Goal: Transaction & Acquisition: Purchase product/service

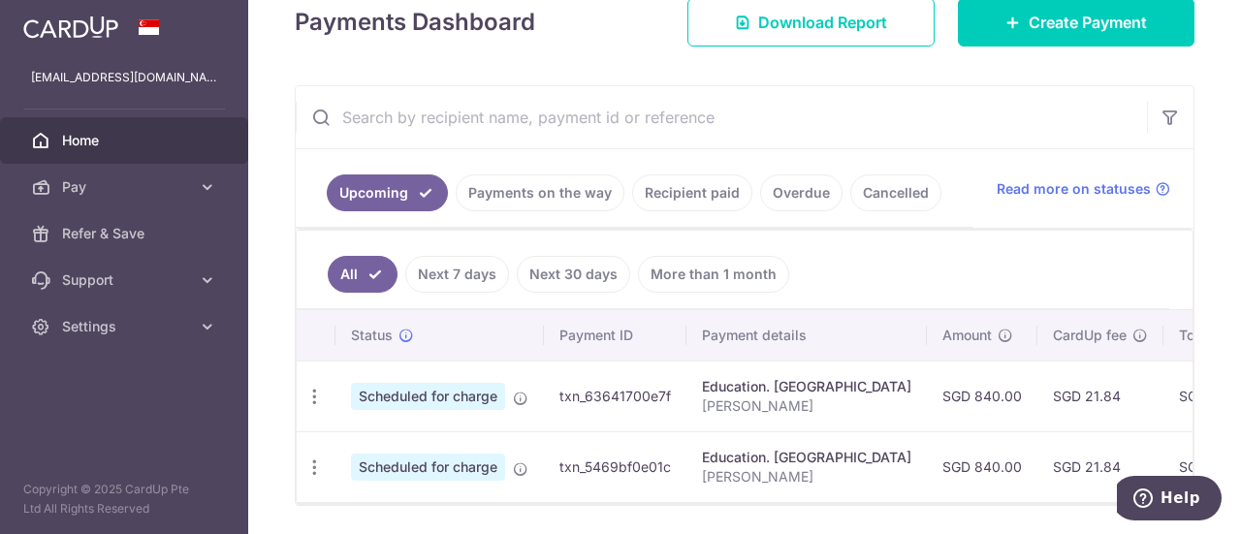
scroll to position [291, 0]
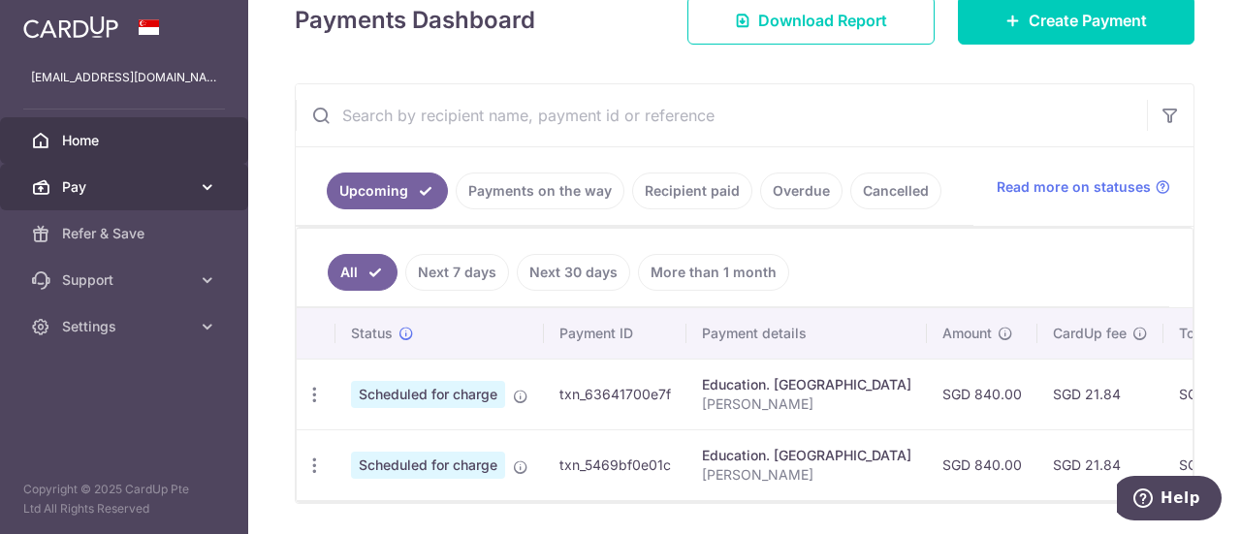
click at [206, 193] on icon at bounding box center [207, 186] width 19 height 19
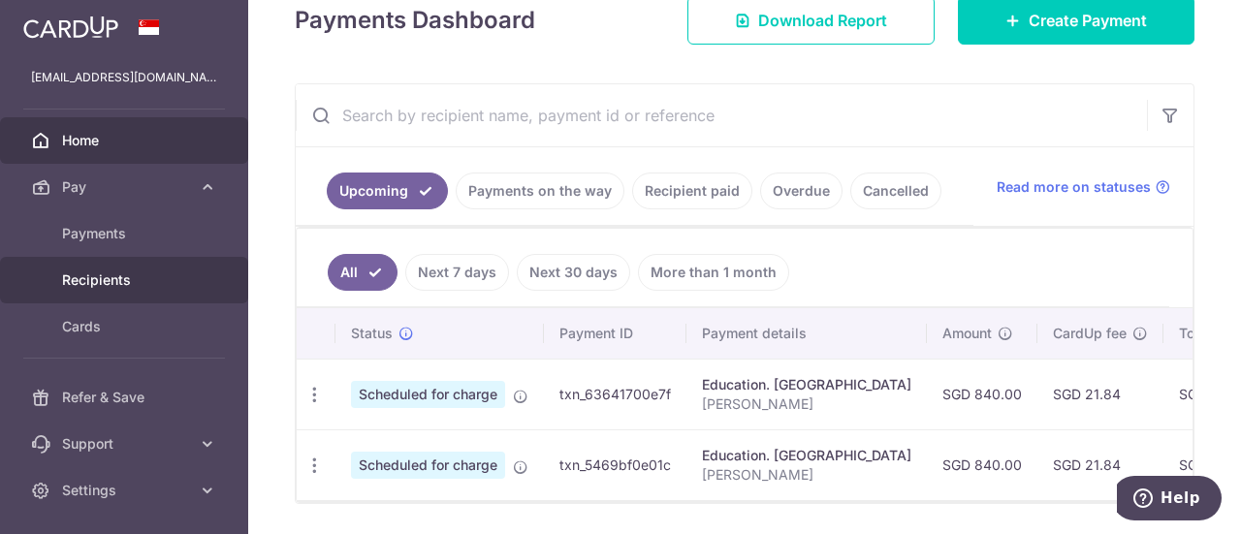
click at [111, 286] on span "Recipients" at bounding box center [126, 279] width 128 height 19
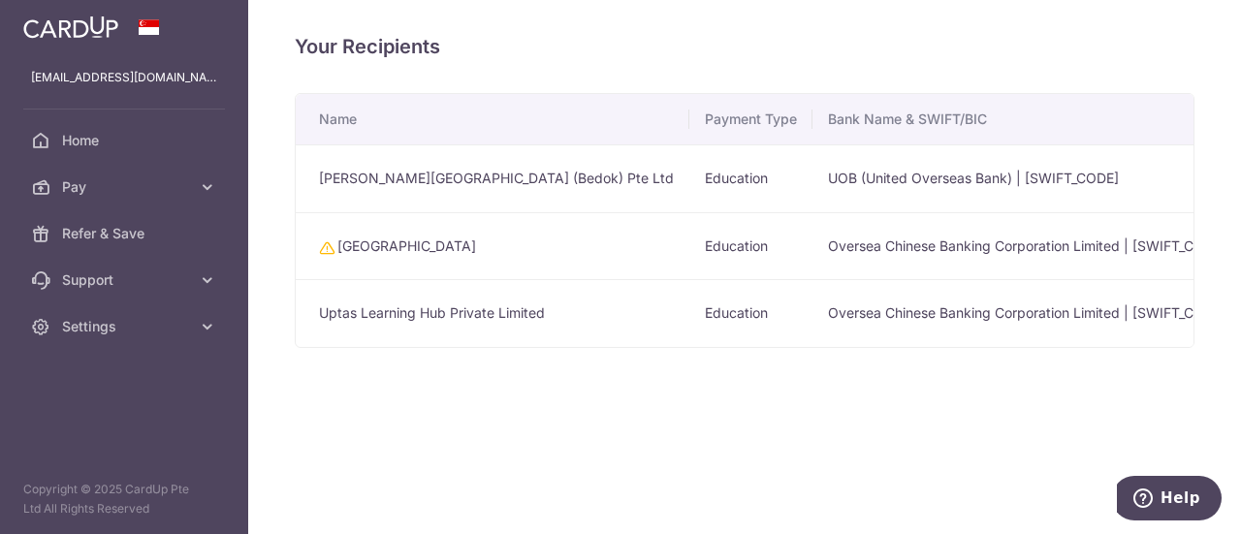
click at [525, 307] on td "Uptas Learning Hub Private Limited" at bounding box center [493, 313] width 394 height 68
click at [995, 320] on td "Oversea Chinese Banking Corporation Limited | OCBCSGSGXXX" at bounding box center [1026, 313] width 429 height 68
click at [989, 313] on td "Oversea Chinese Banking Corporation Limited | OCBCSGSGXXX" at bounding box center [1026, 313] width 429 height 68
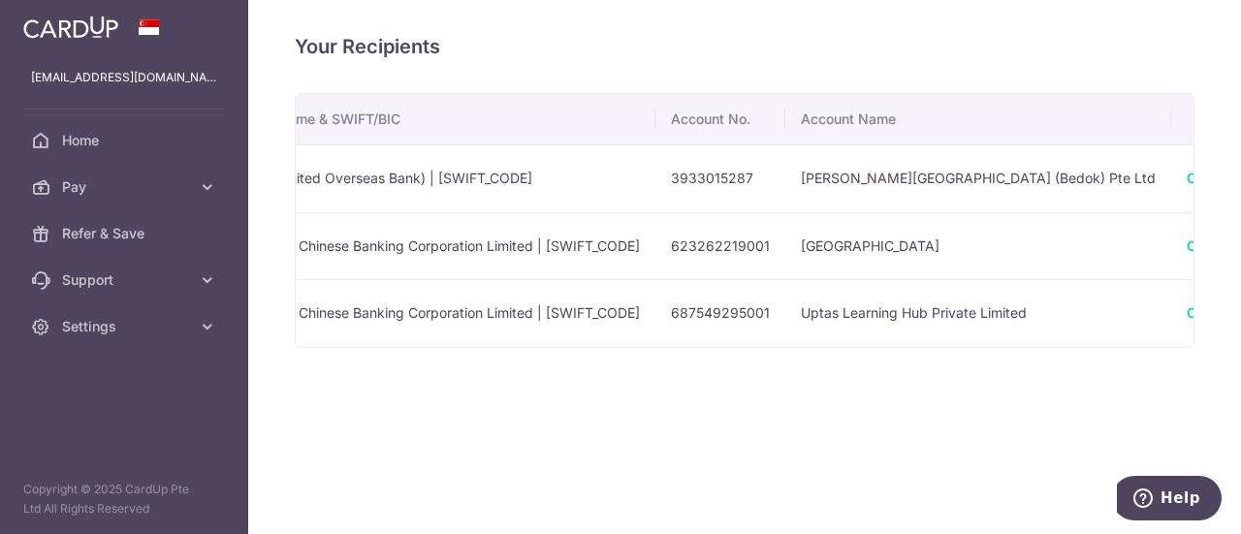
scroll to position [0, 595]
click at [1178, 311] on link "Create Payment" at bounding box center [1231, 312] width 106 height 16
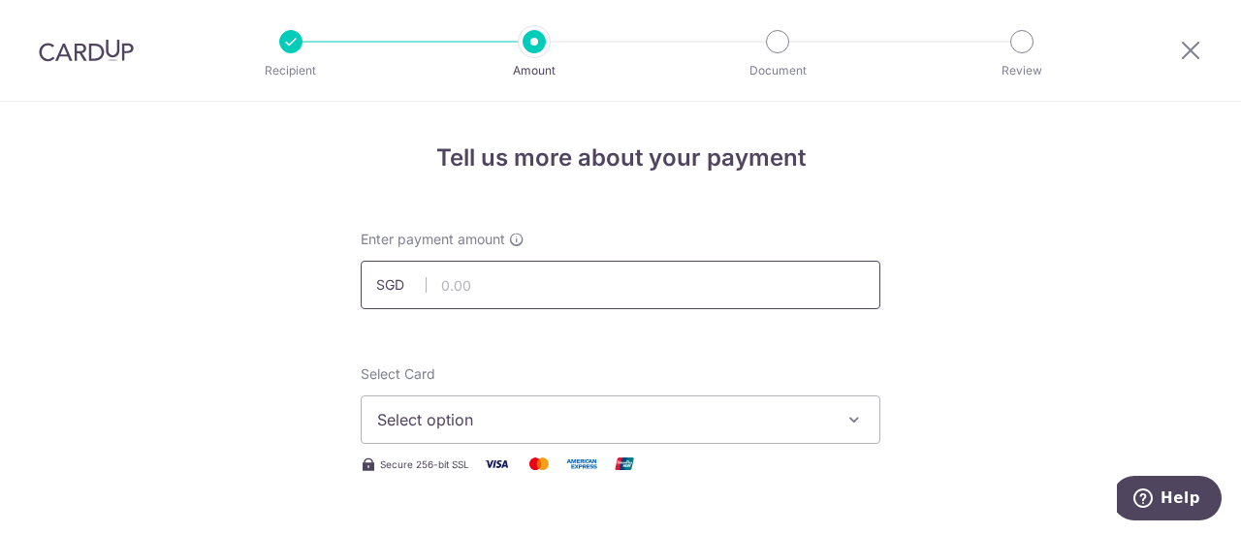
click at [481, 289] on input "text" at bounding box center [621, 285] width 520 height 48
type input "1,275.00"
click at [453, 424] on span "Select option" at bounding box center [603, 419] width 452 height 23
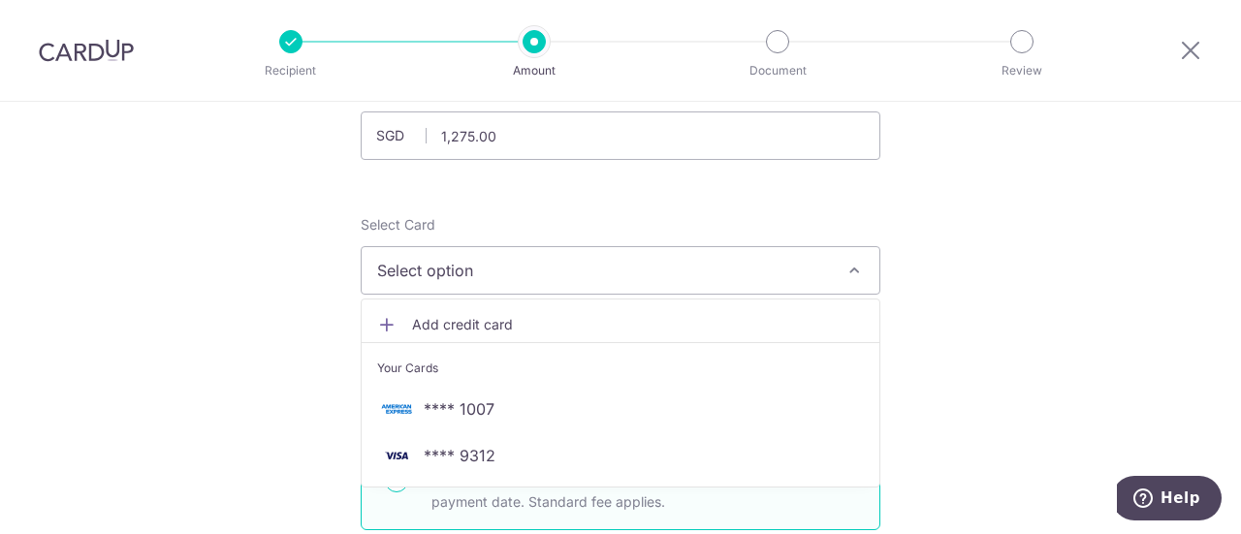
scroll to position [194, 0]
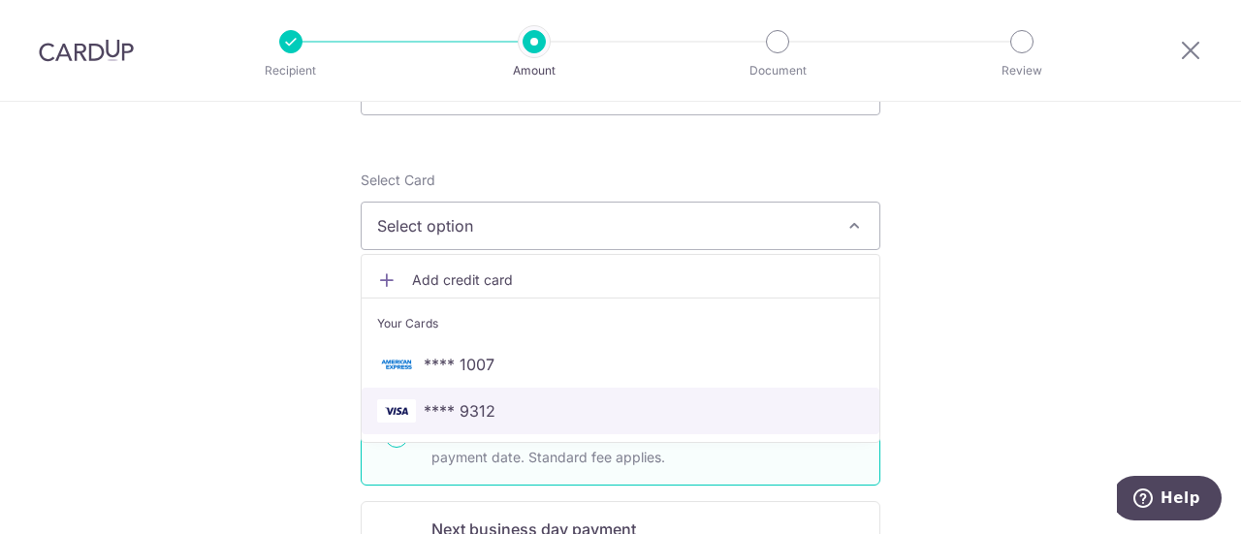
click at [445, 418] on span "**** 9312" at bounding box center [460, 410] width 72 height 23
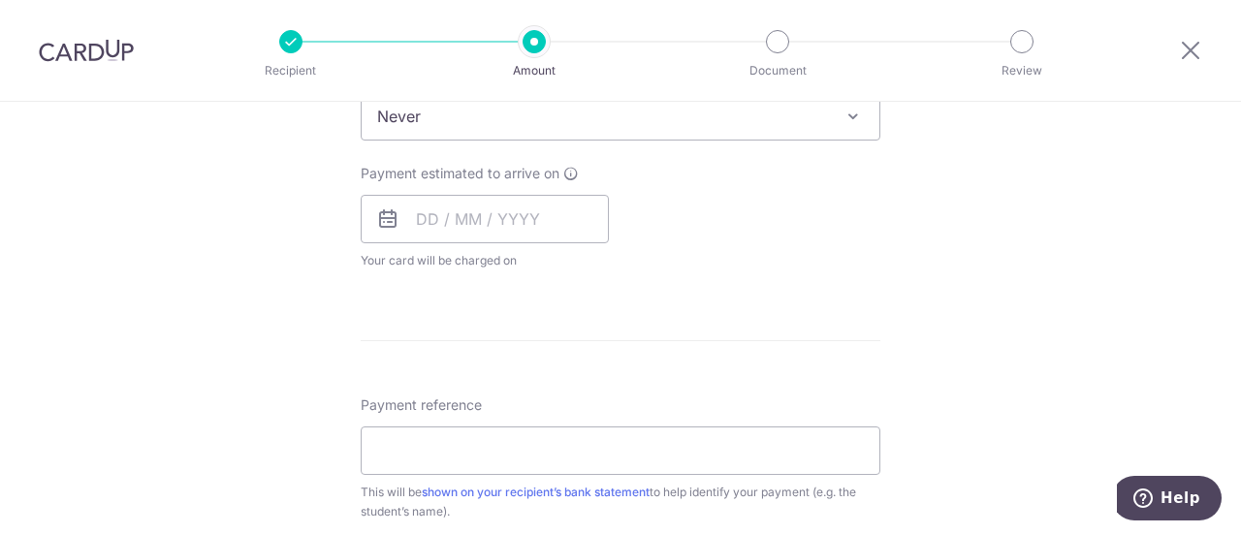
scroll to position [872, 0]
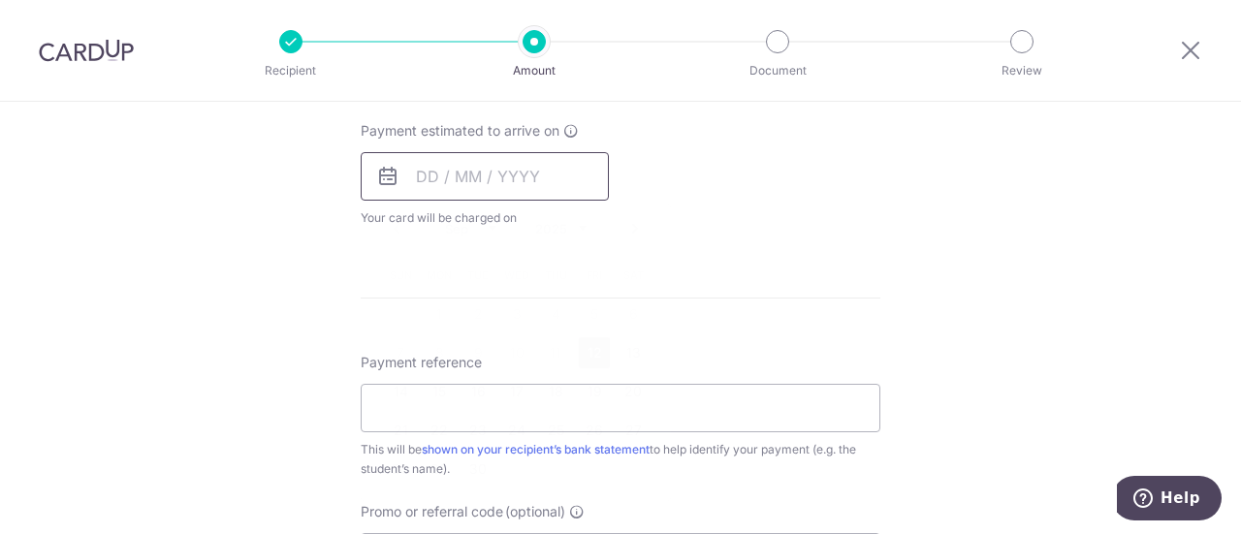
click at [495, 179] on input "text" at bounding box center [485, 176] width 248 height 48
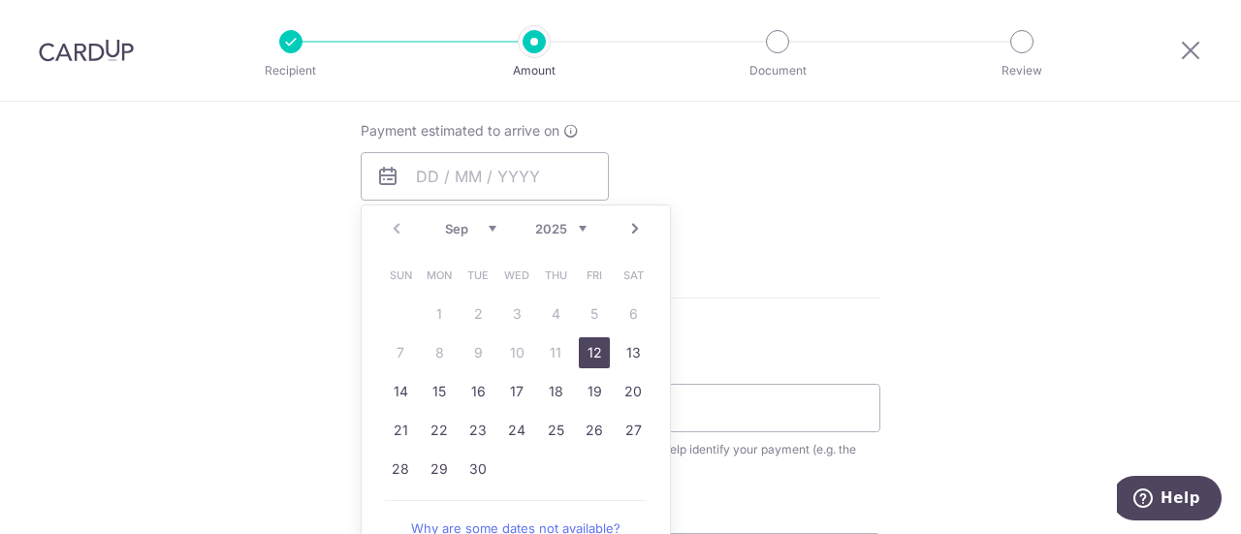
drag, startPoint x: 593, startPoint y: 346, endPoint x: 651, endPoint y: 346, distance: 58.2
click at [595, 347] on link "12" at bounding box center [594, 352] width 31 height 31
type input "12/09/2025"
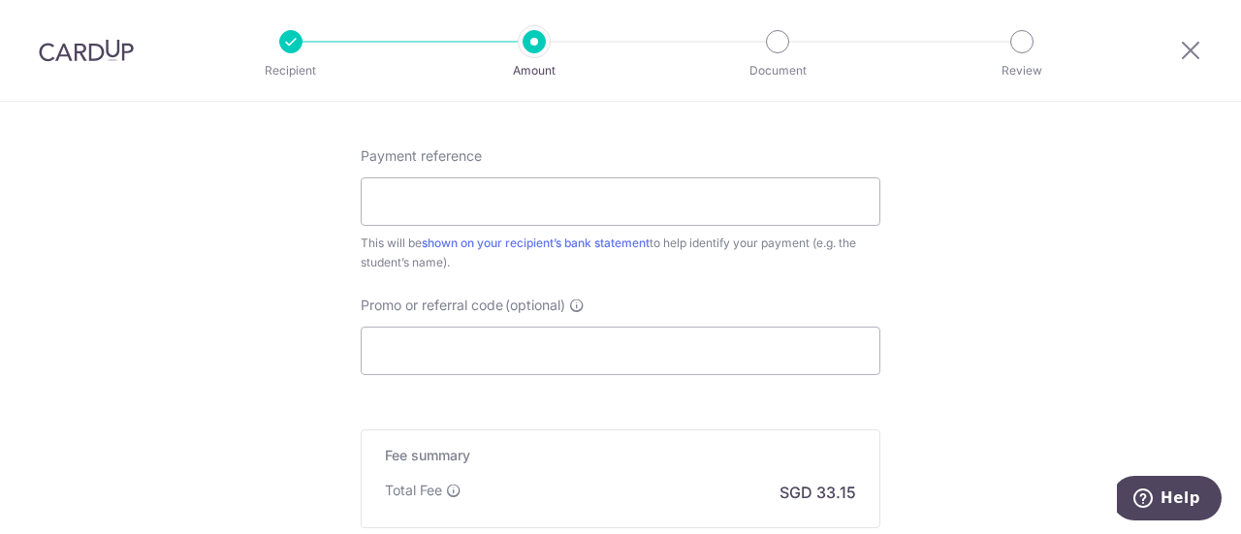
scroll to position [1163, 0]
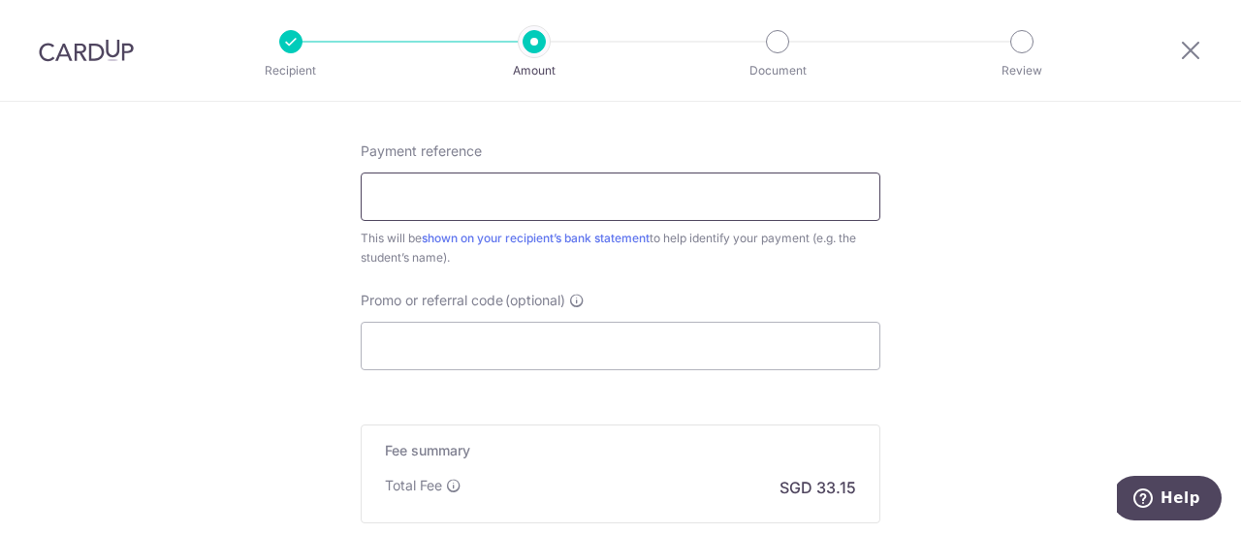
click at [622, 199] on input "Payment reference" at bounding box center [621, 197] width 520 height 48
type input "Mevy Tan Xuan Tong inv 6510"
click at [677, 348] on input "Promo or referral code (optional)" at bounding box center [621, 346] width 520 height 48
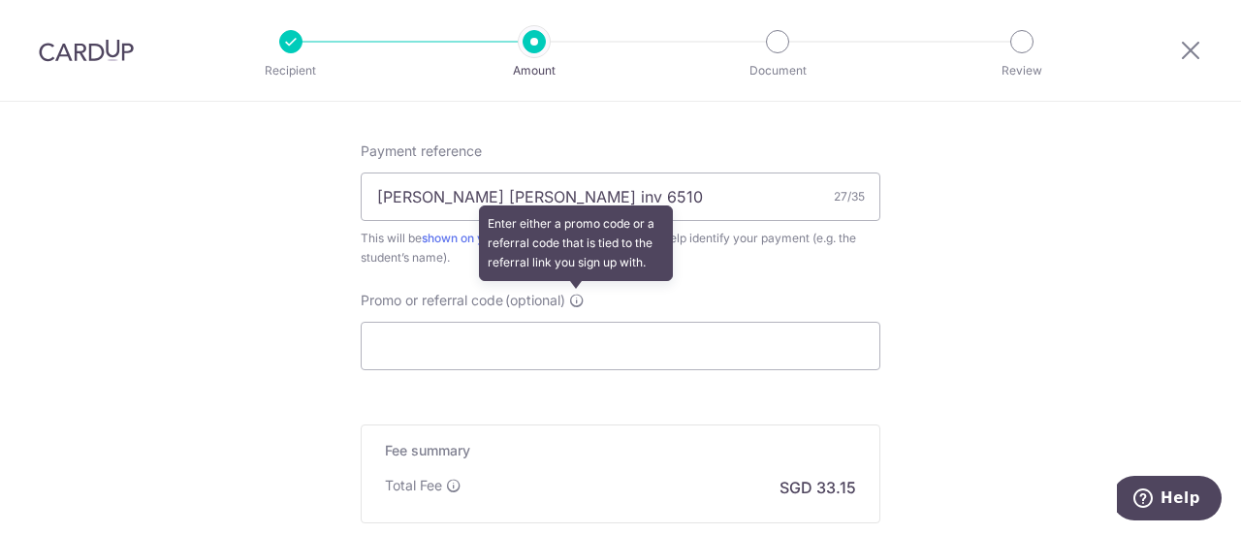
click at [575, 295] on icon at bounding box center [577, 301] width 16 height 16
click at [575, 322] on input "Promo or referral code (optional) Enter either a promo code or a referral code …" at bounding box center [621, 346] width 520 height 48
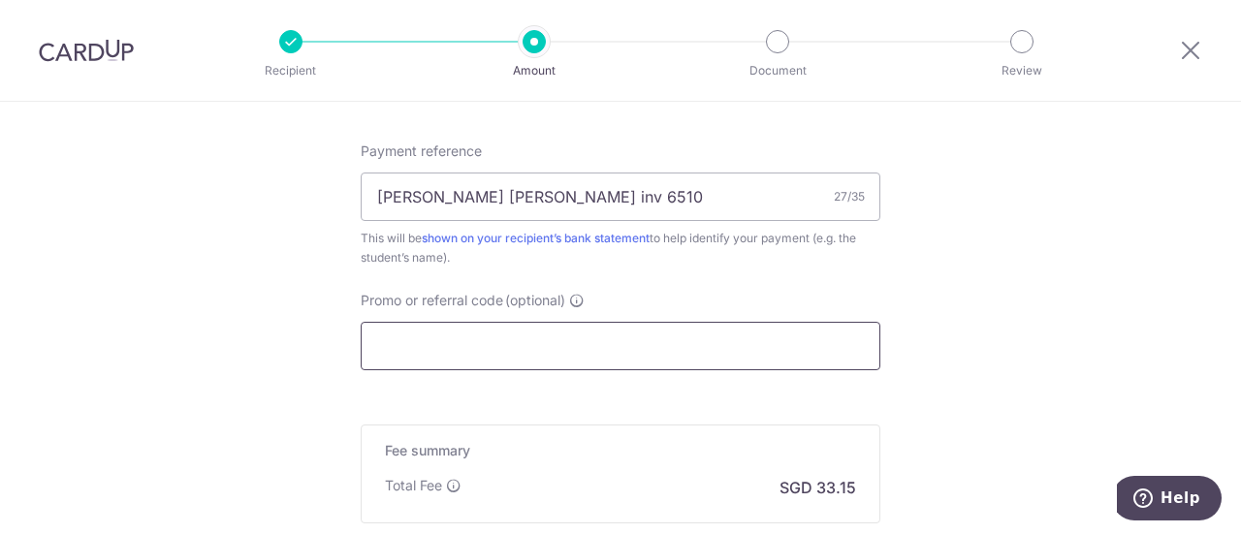
scroll to position [1396, 0]
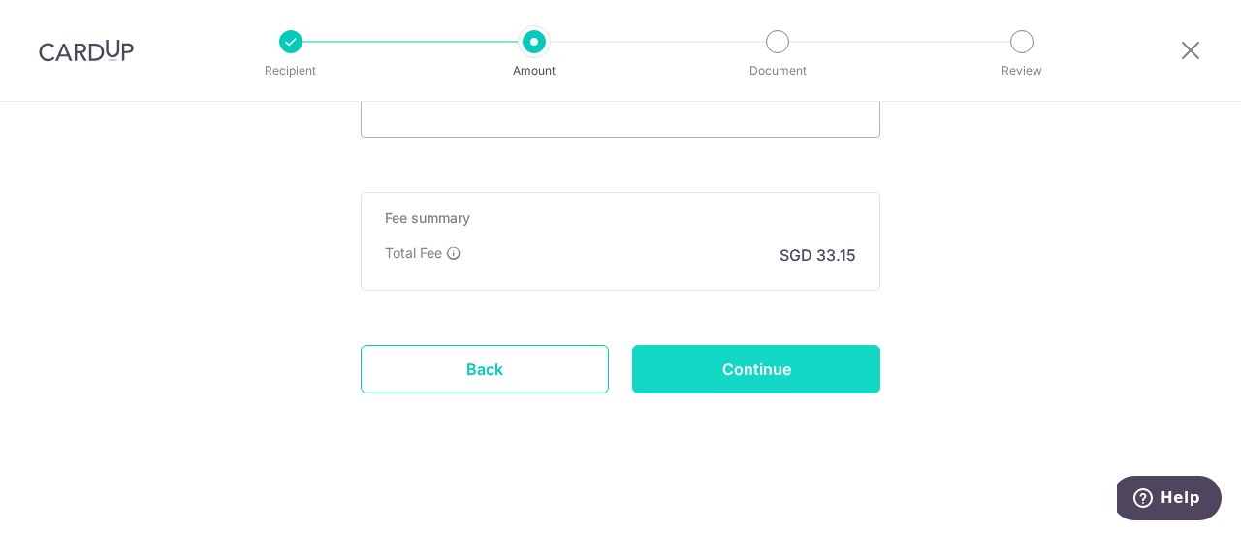
click at [813, 356] on input "Continue" at bounding box center [756, 369] width 248 height 48
type input "Create Schedule"
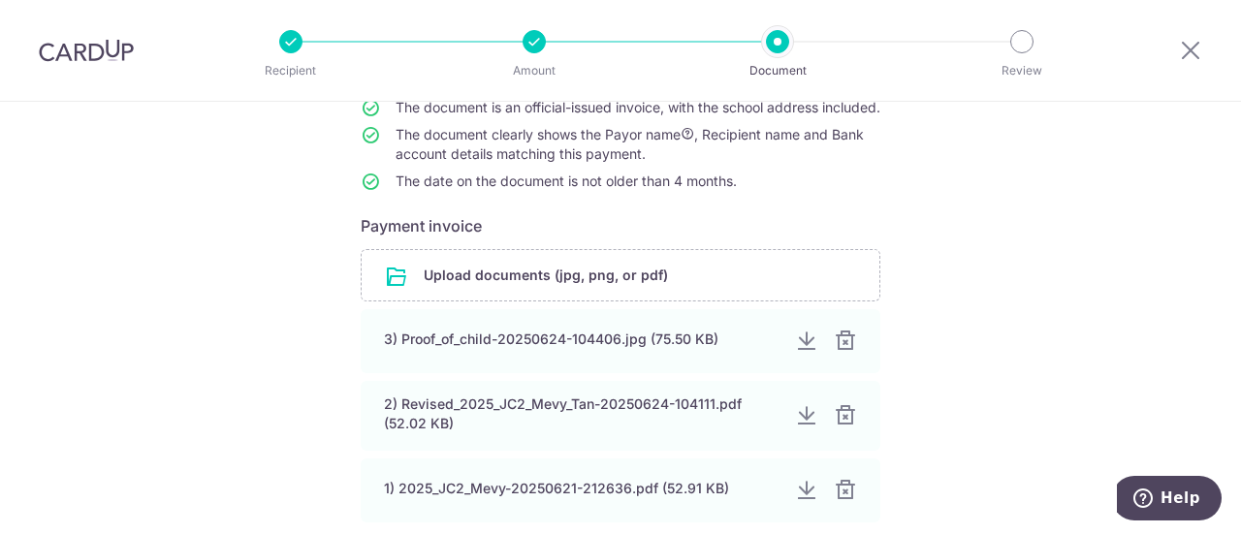
scroll to position [291, 0]
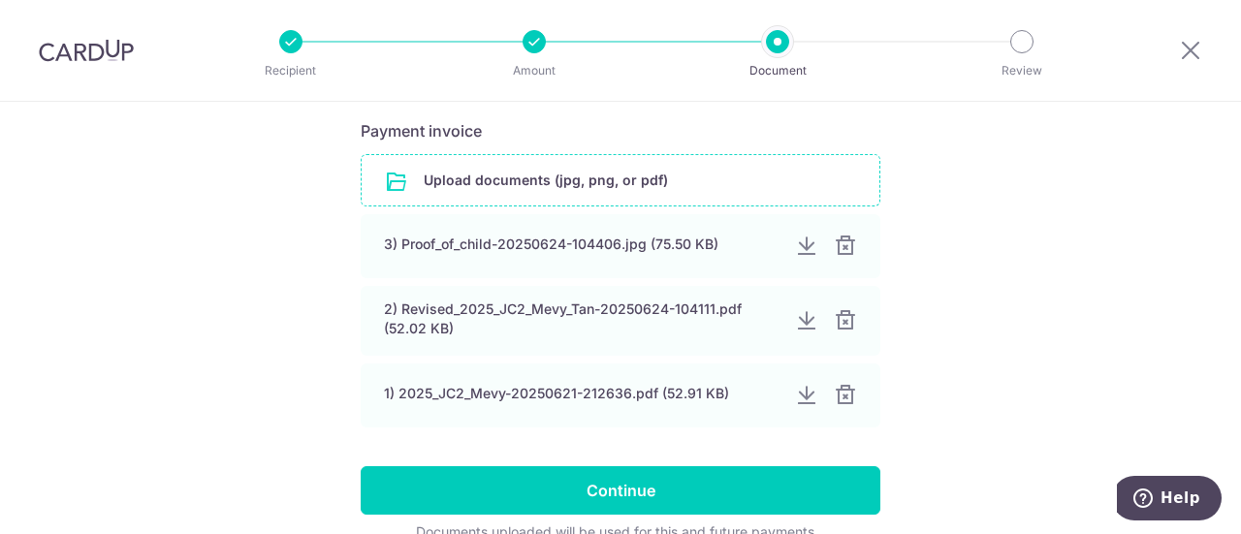
click at [434, 201] on input "file" at bounding box center [621, 180] width 518 height 50
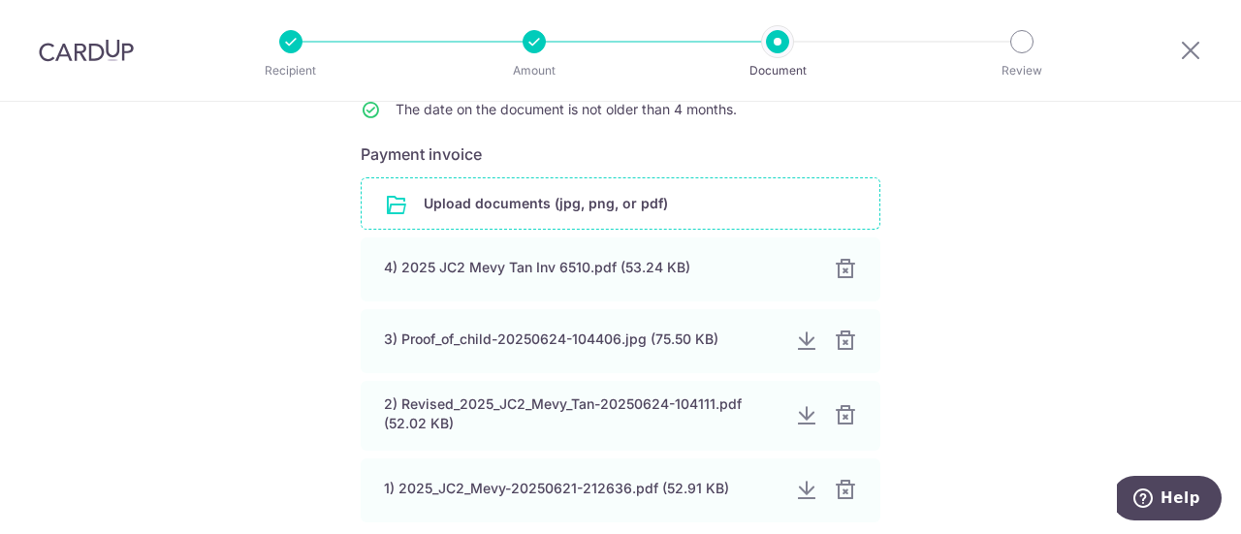
scroll to position [479, 0]
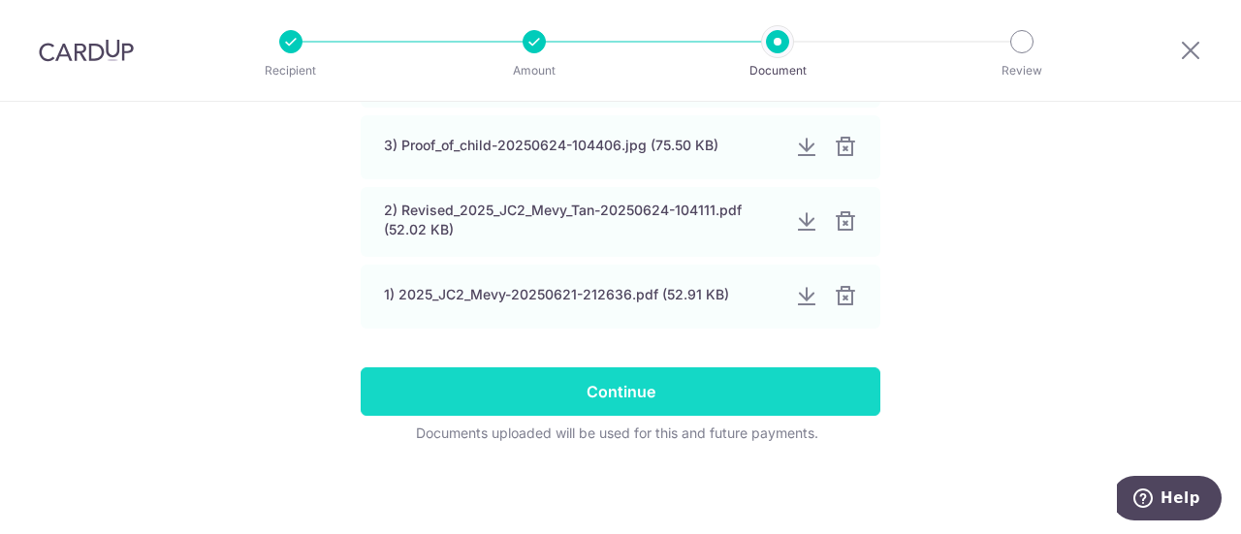
click at [755, 377] on input "Continue" at bounding box center [621, 391] width 520 height 48
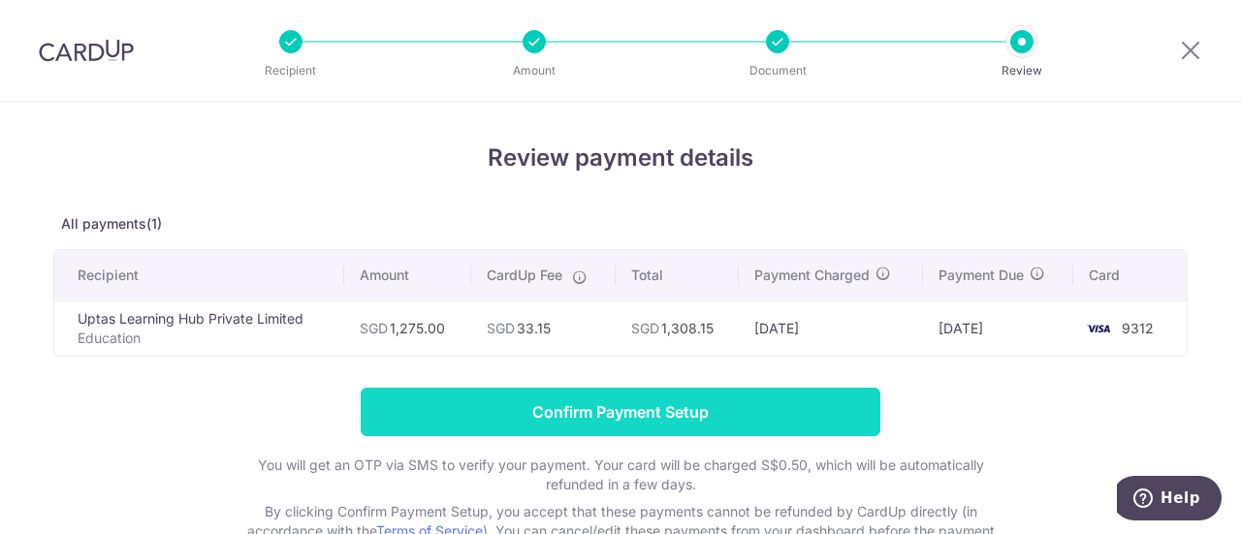
click at [756, 398] on input "Confirm Payment Setup" at bounding box center [621, 412] width 520 height 48
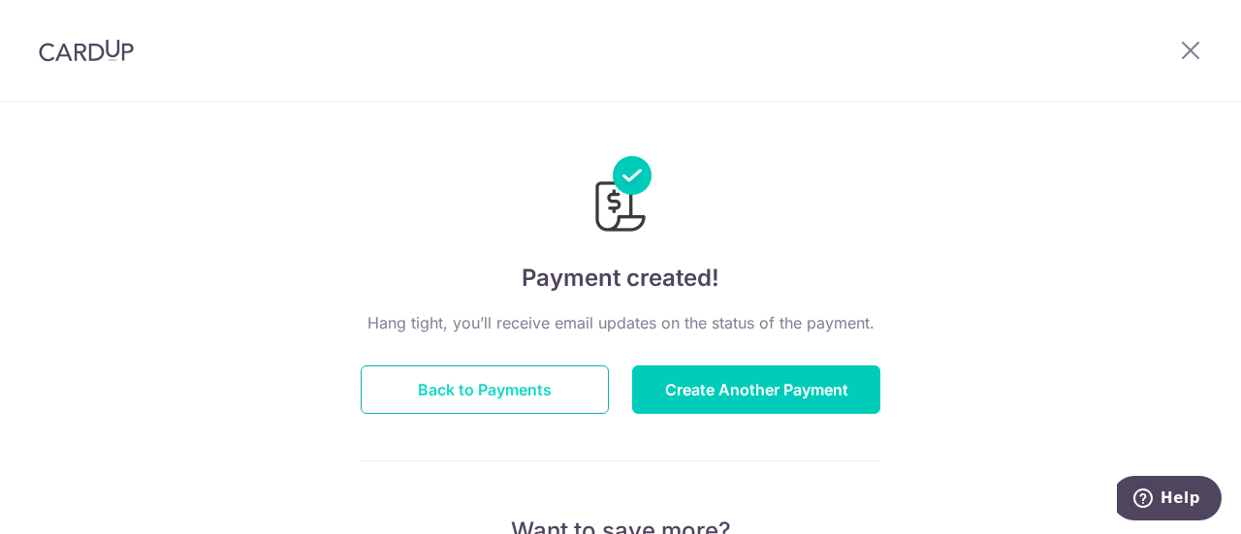
click at [428, 381] on button "Back to Payments" at bounding box center [485, 389] width 248 height 48
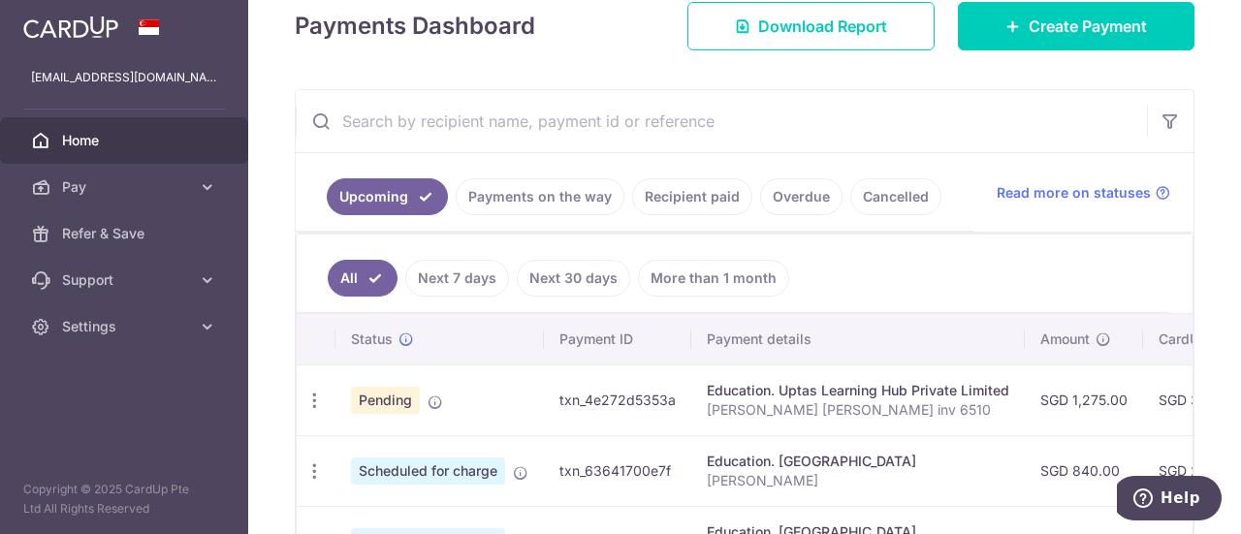
scroll to position [291, 0]
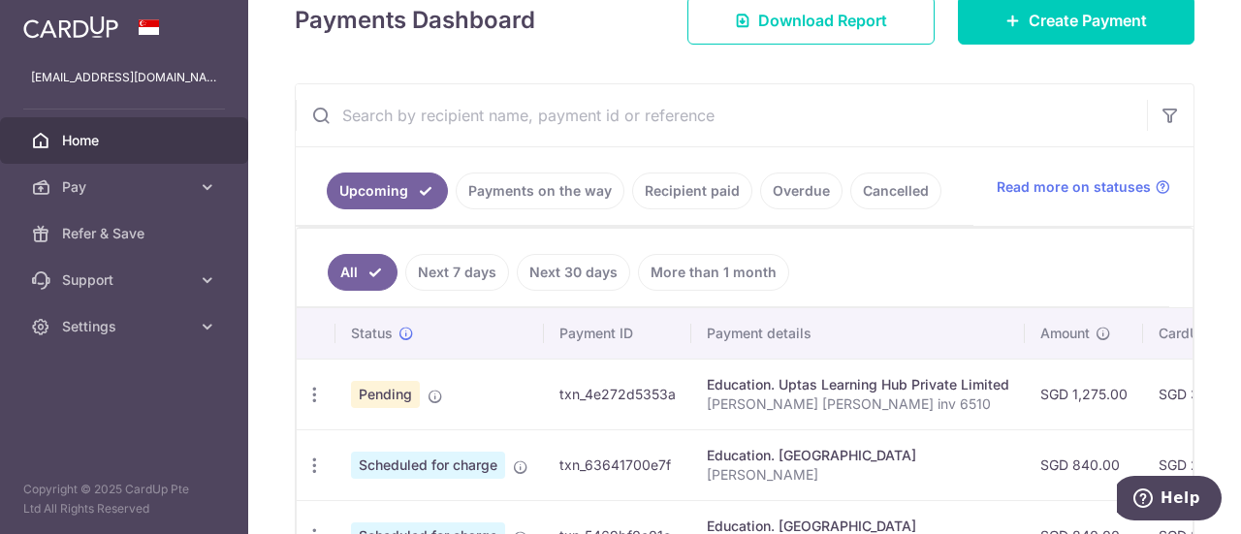
click at [949, 383] on div "Education. Uptas Learning Hub Private Limited" at bounding box center [858, 384] width 302 height 19
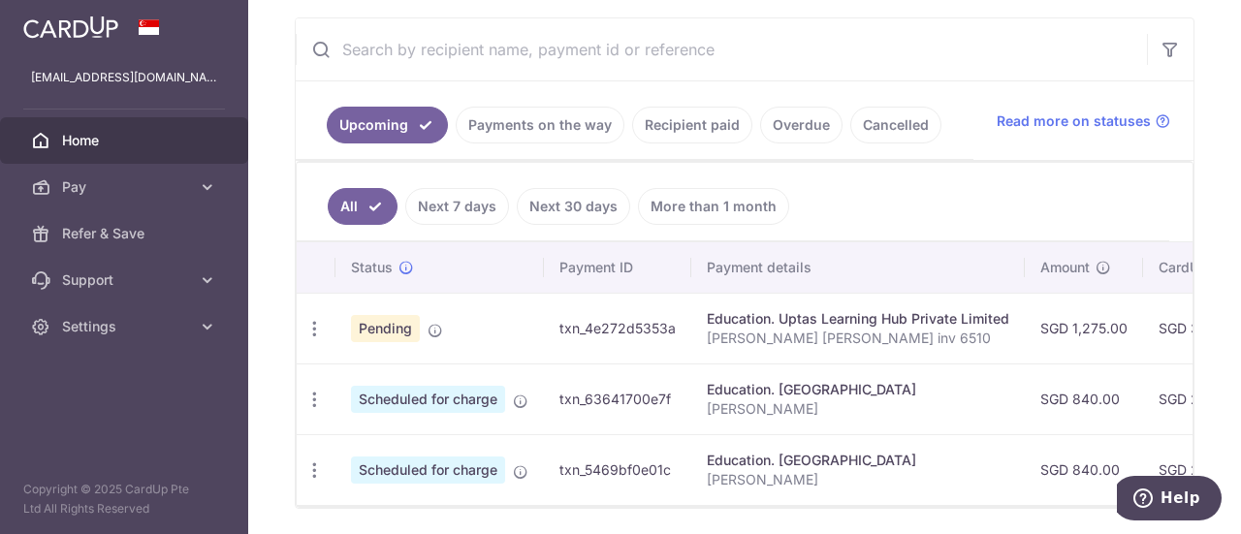
scroll to position [425, 0]
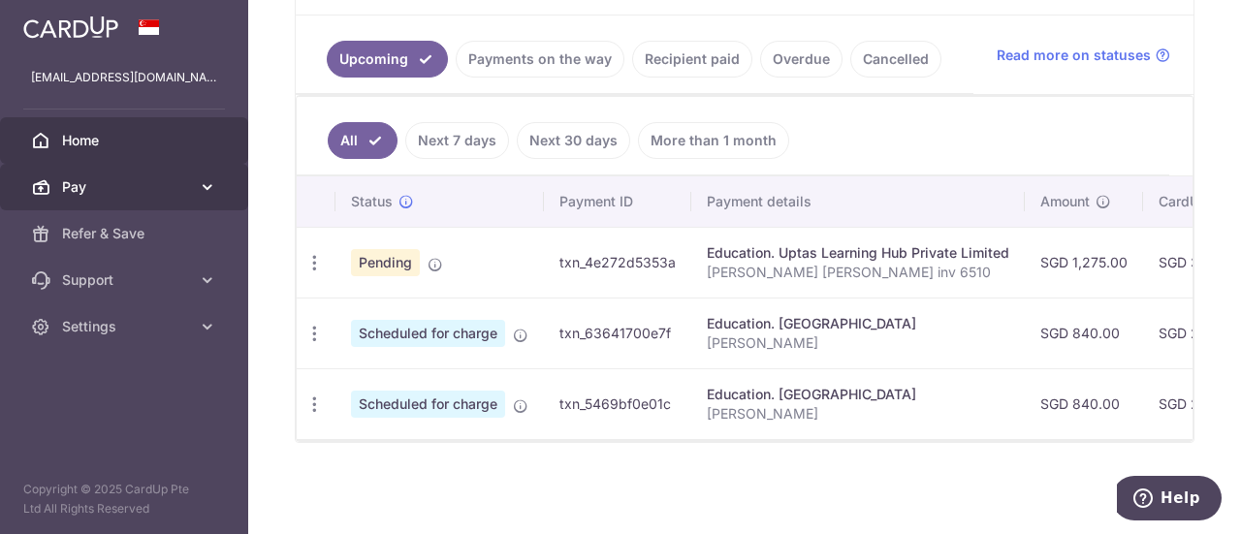
click at [192, 185] on link "Pay" at bounding box center [124, 187] width 248 height 47
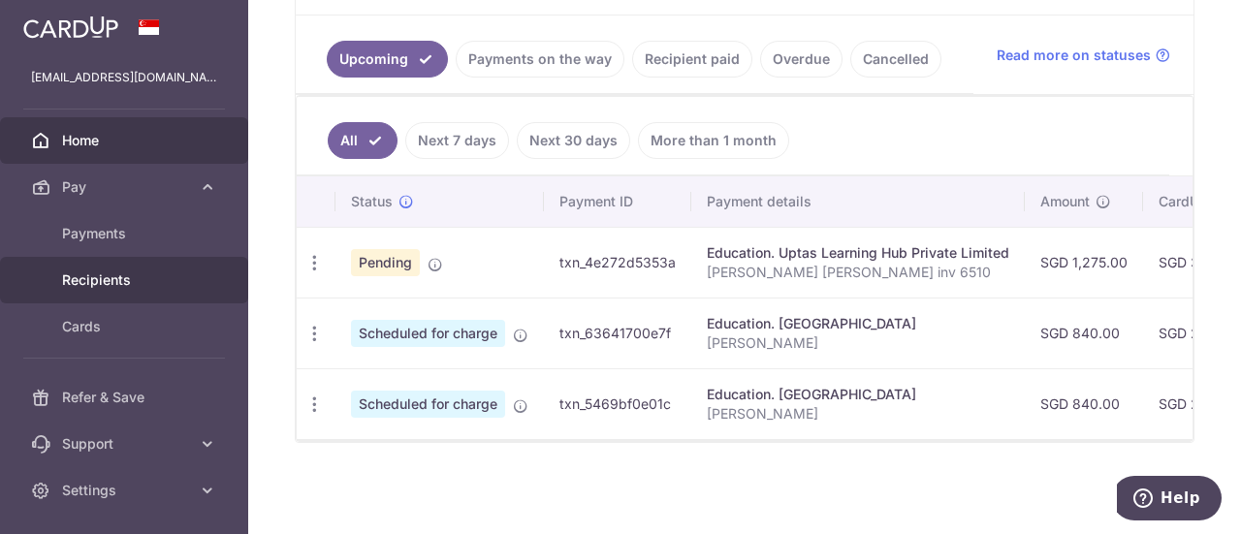
click at [142, 277] on span "Recipients" at bounding box center [126, 279] width 128 height 19
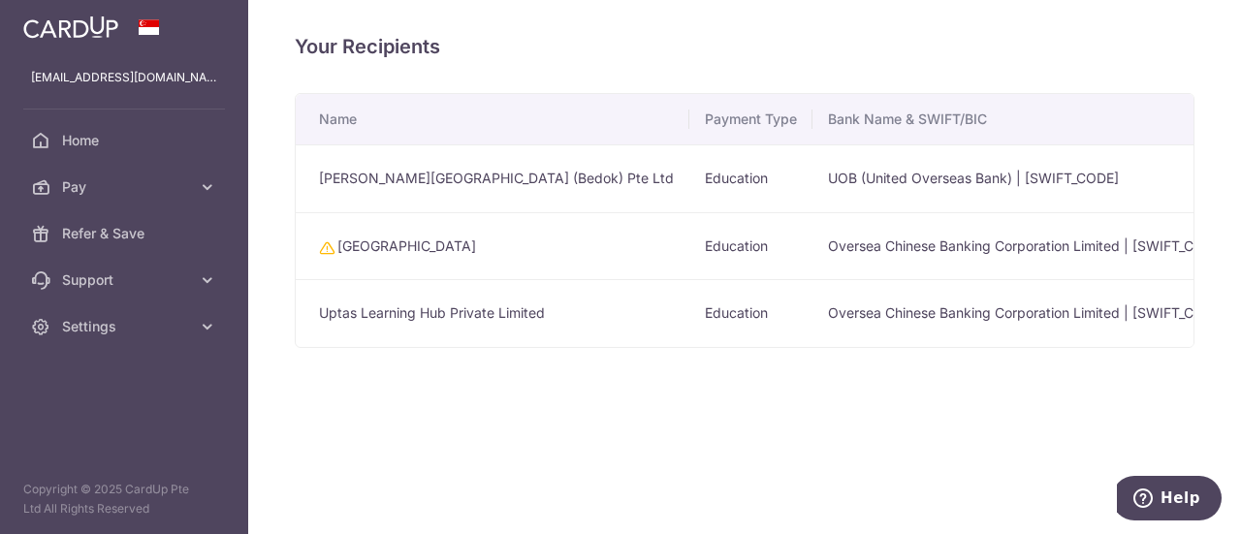
click at [852, 245] on td "Oversea Chinese Banking Corporation Limited | OCBCSGSGXXX" at bounding box center [1026, 246] width 429 height 68
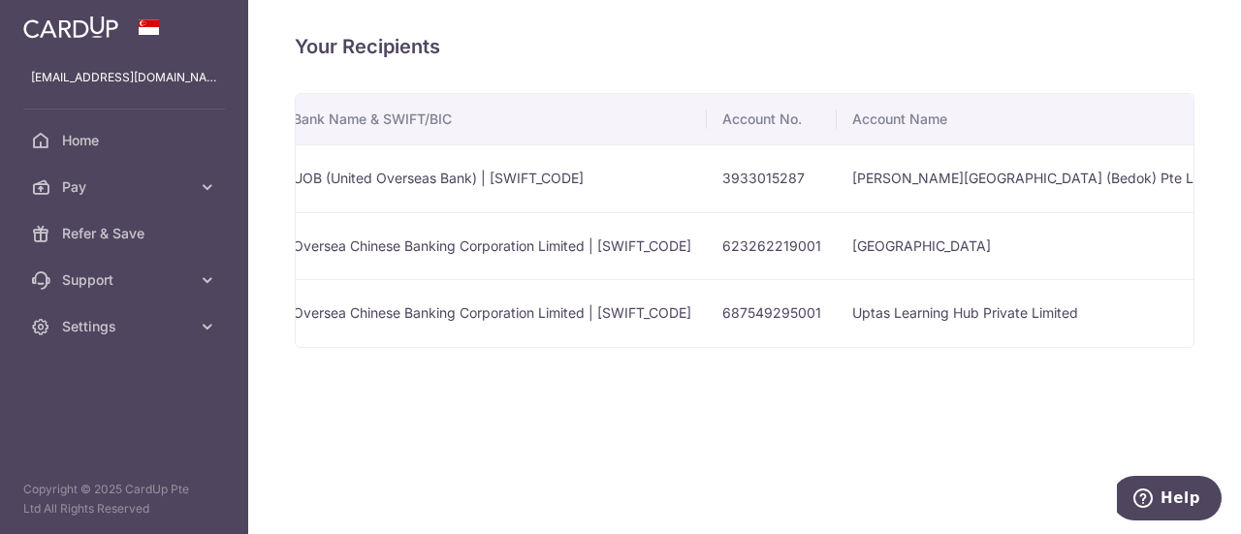
scroll to position [0, 595]
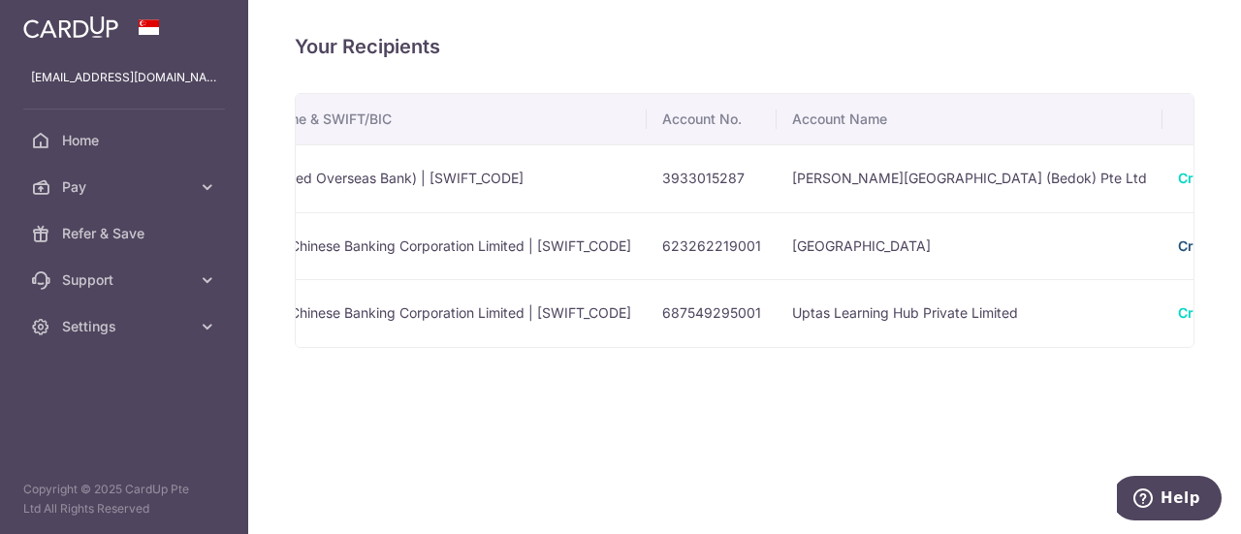
click at [1178, 245] on link "Create Payment" at bounding box center [1231, 246] width 106 height 16
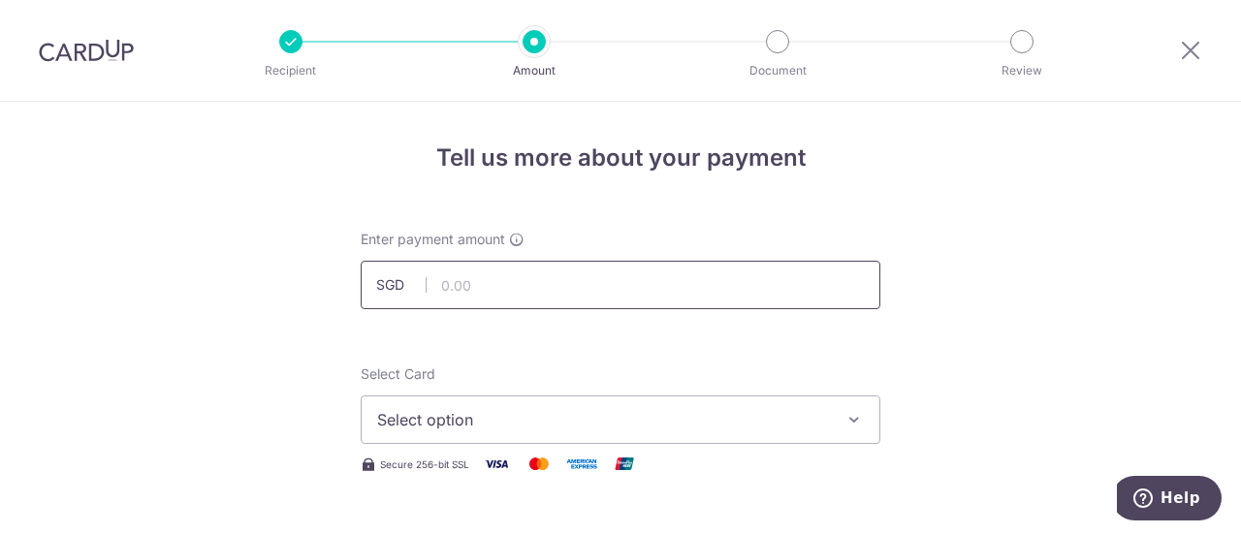
click at [556, 294] on input "text" at bounding box center [621, 285] width 520 height 48
click at [638, 417] on span "Select option" at bounding box center [603, 419] width 452 height 23
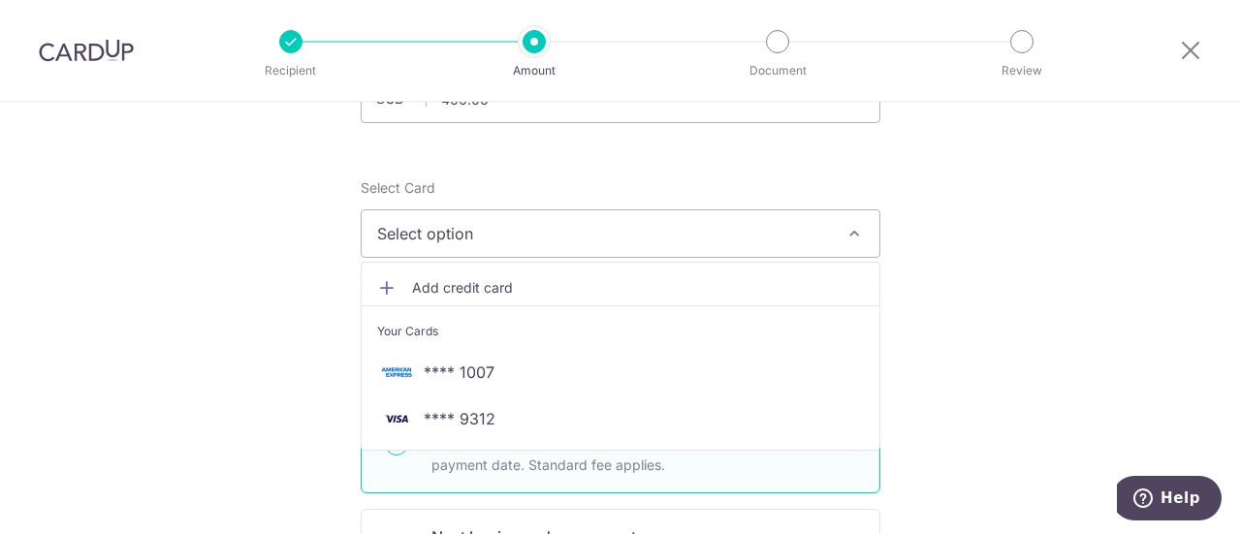
scroll to position [194, 0]
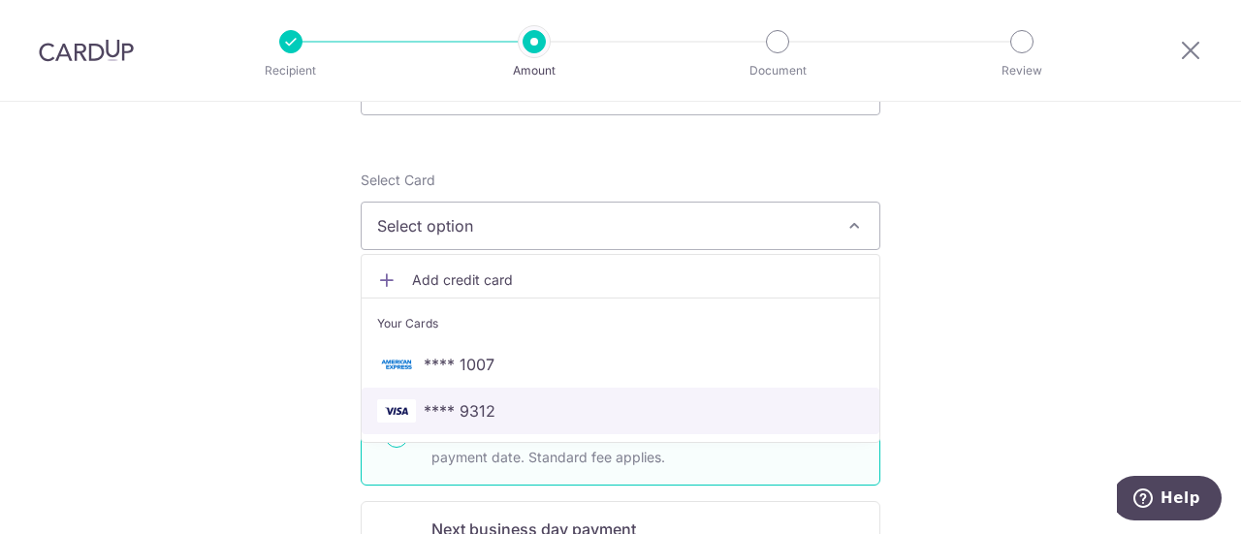
click at [475, 412] on span "**** 9312" at bounding box center [460, 410] width 72 height 23
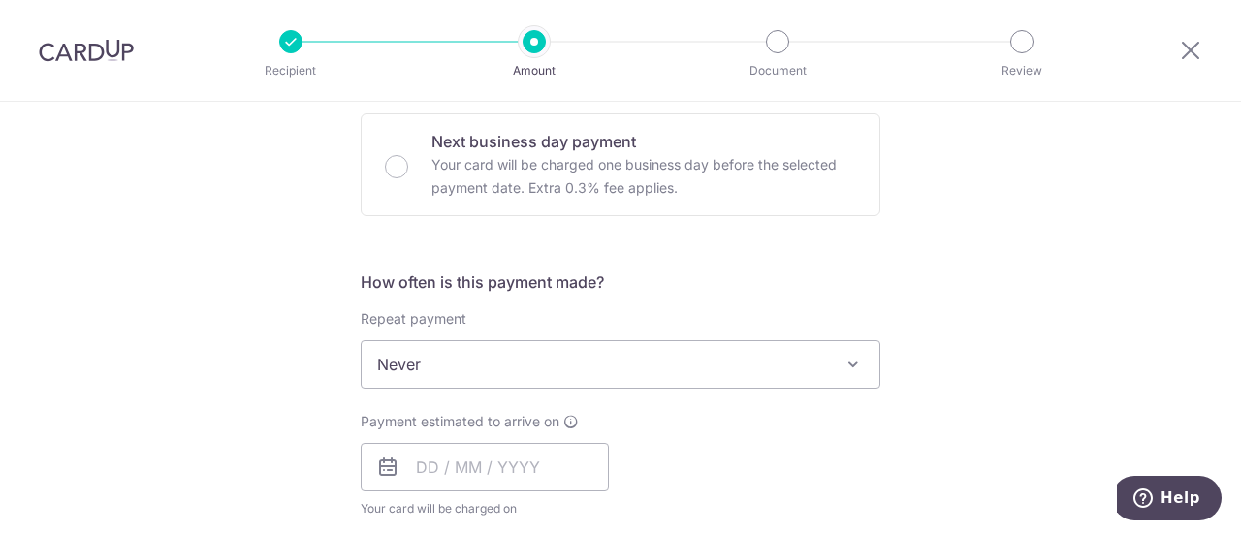
scroll to position [97, 0]
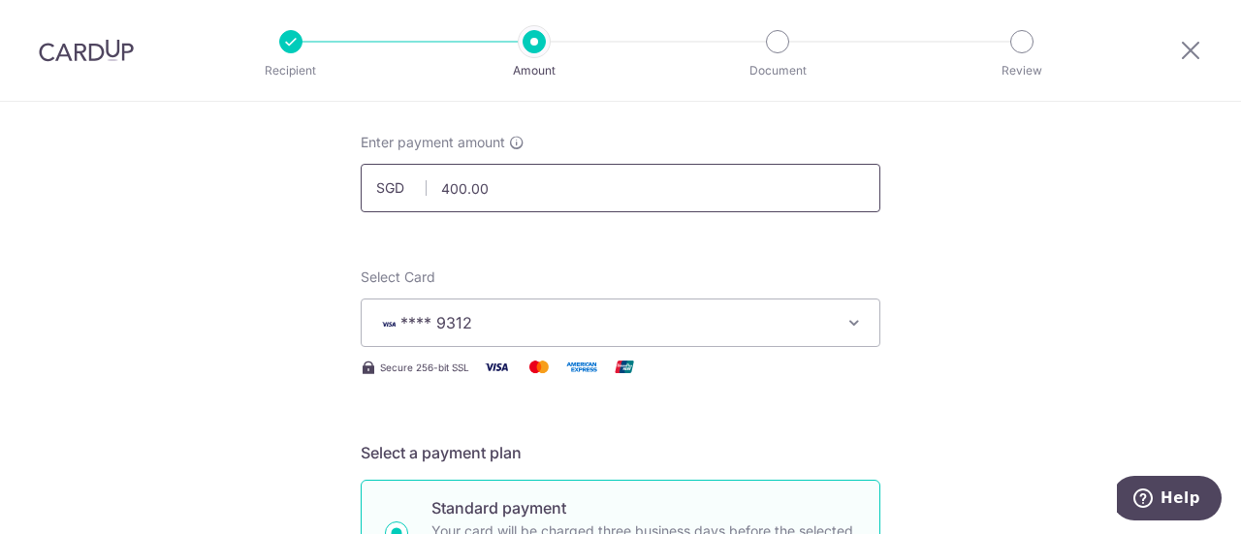
drag, startPoint x: 508, startPoint y: 187, endPoint x: 365, endPoint y: 179, distance: 142.7
click at [365, 179] on input "400.00" at bounding box center [621, 188] width 520 height 48
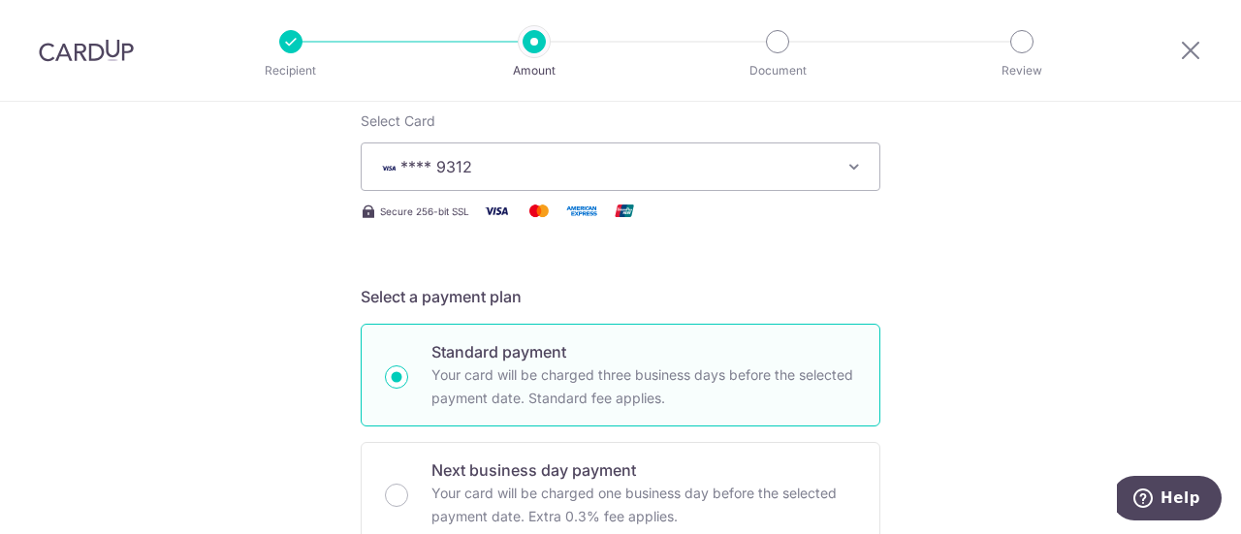
scroll to position [251, 0]
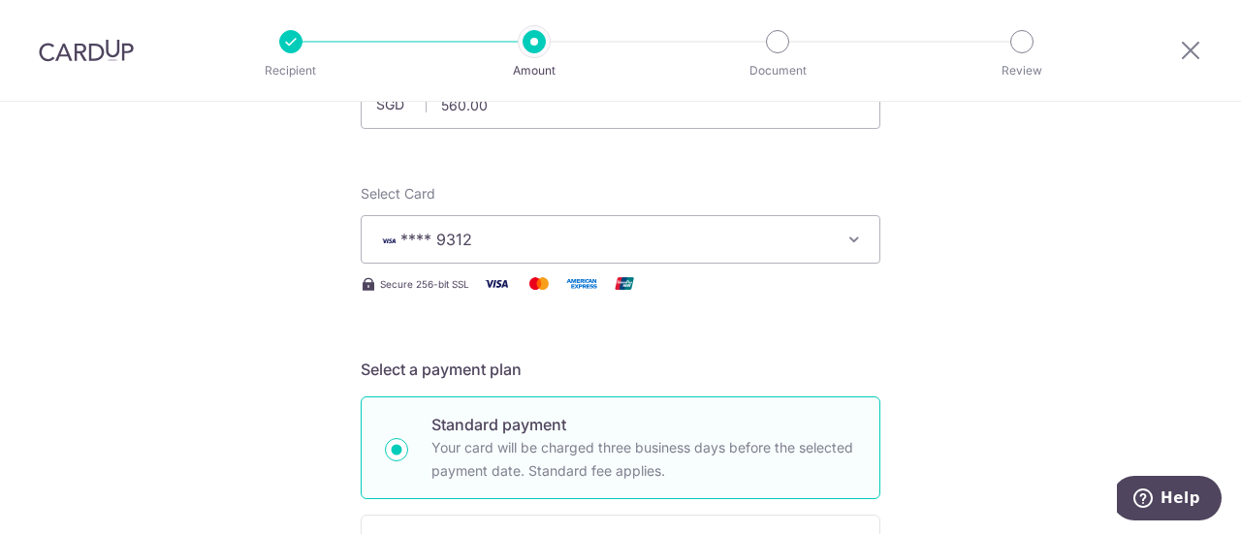
scroll to position [0, 0]
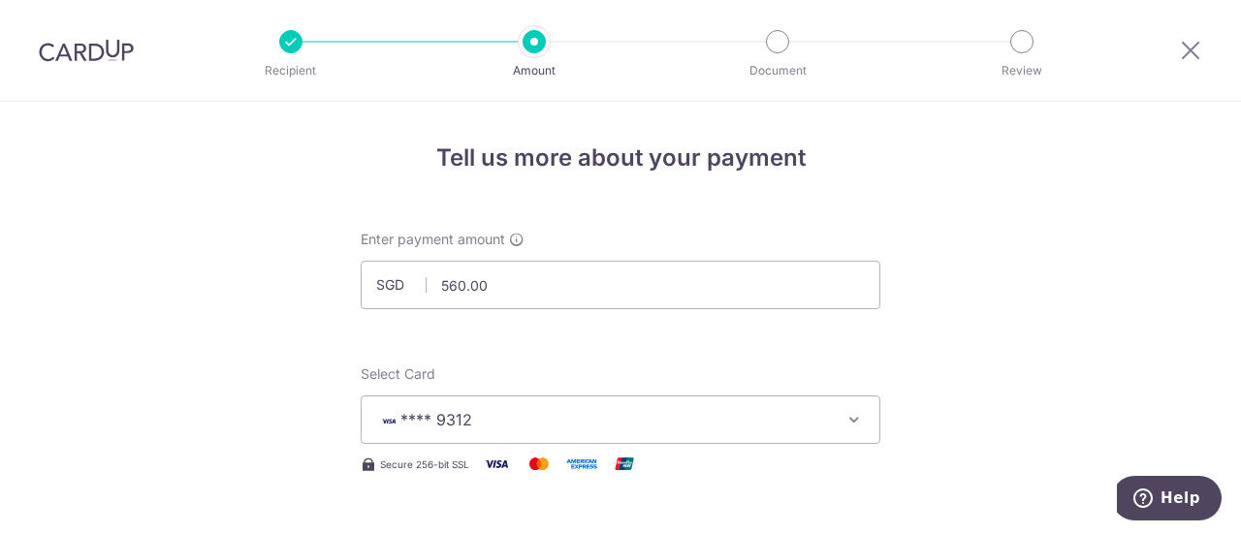
click at [603, 426] on span "**** 9312" at bounding box center [603, 419] width 452 height 23
click at [605, 420] on span "**** 9312" at bounding box center [603, 419] width 452 height 23
click at [586, 294] on input "560.00" at bounding box center [621, 285] width 520 height 48
click at [448, 281] on input "560.00" at bounding box center [621, 285] width 520 height 48
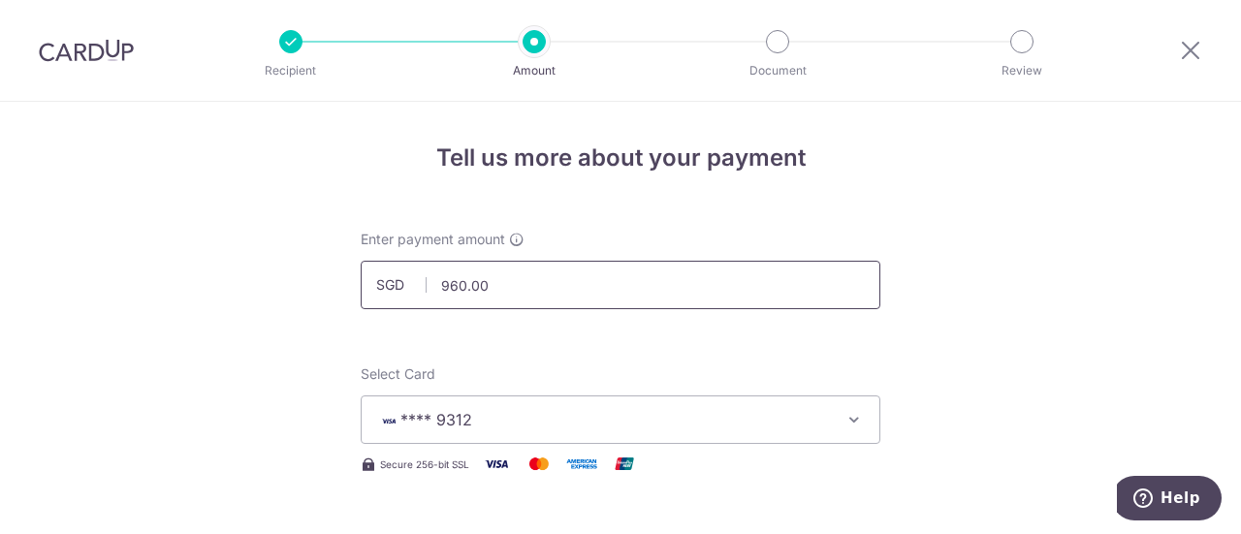
click at [698, 291] on input "960.00" at bounding box center [621, 285] width 520 height 48
drag, startPoint x: 440, startPoint y: 283, endPoint x: 570, endPoint y: 242, distance: 136.1
click at [440, 282] on input "960.00" at bounding box center [621, 285] width 520 height 48
type input "560.00"
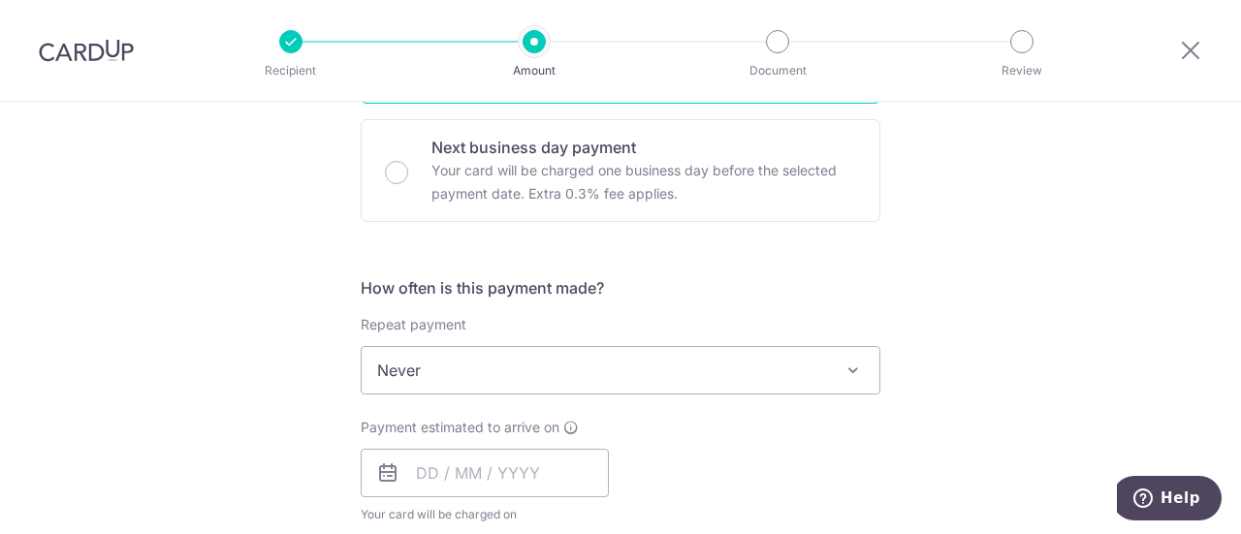
scroll to position [582, 0]
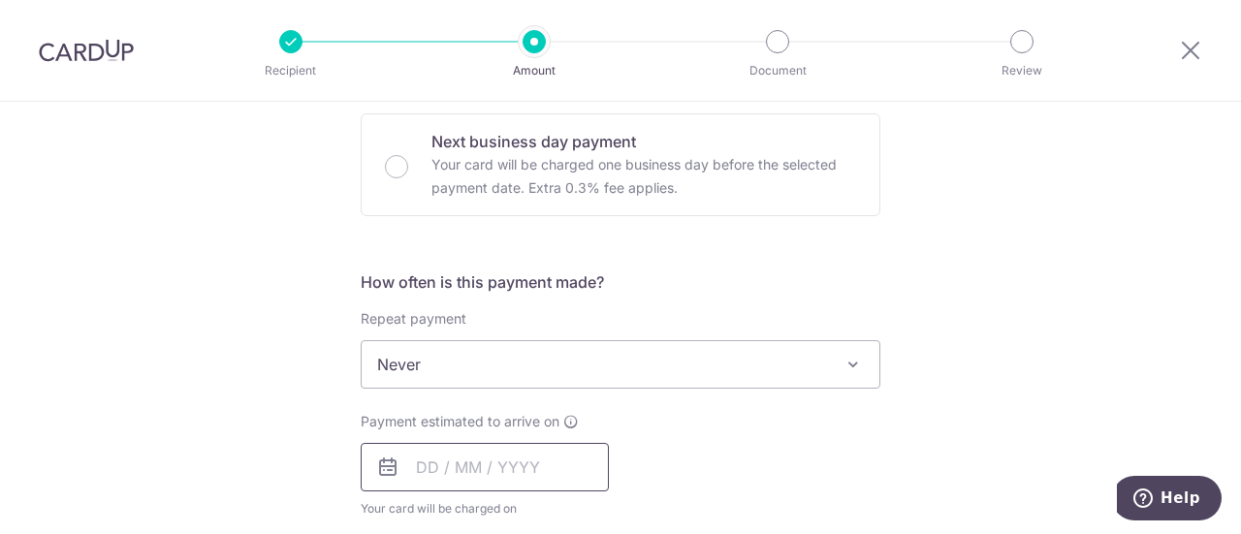
click at [458, 468] on input "text" at bounding box center [485, 467] width 248 height 48
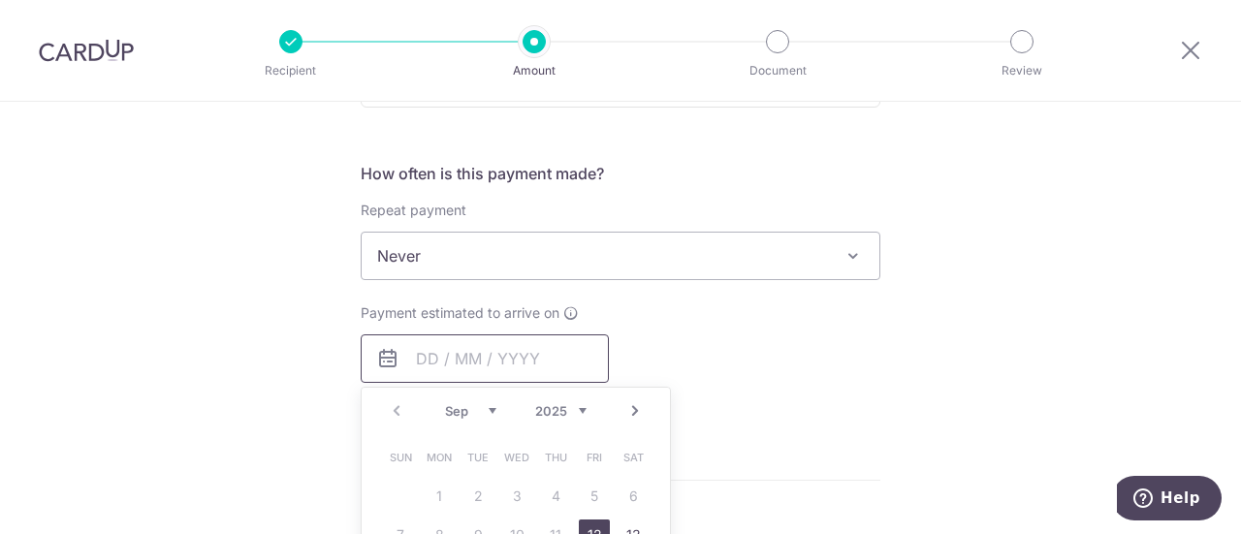
scroll to position [776, 0]
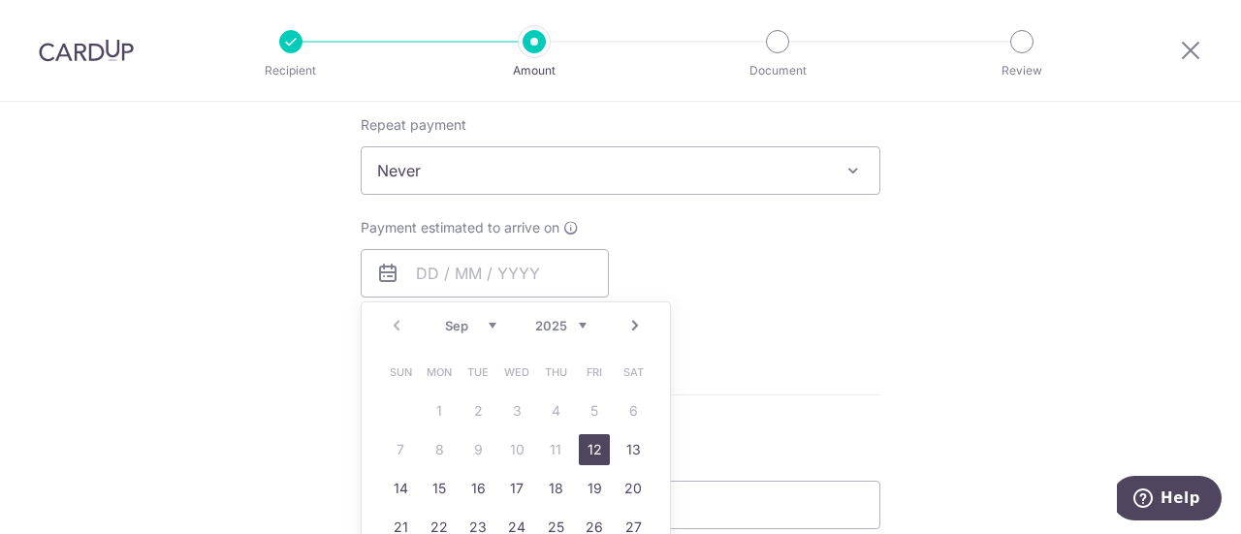
click at [579, 449] on link "12" at bounding box center [594, 449] width 31 height 31
type input "12/09/2025"
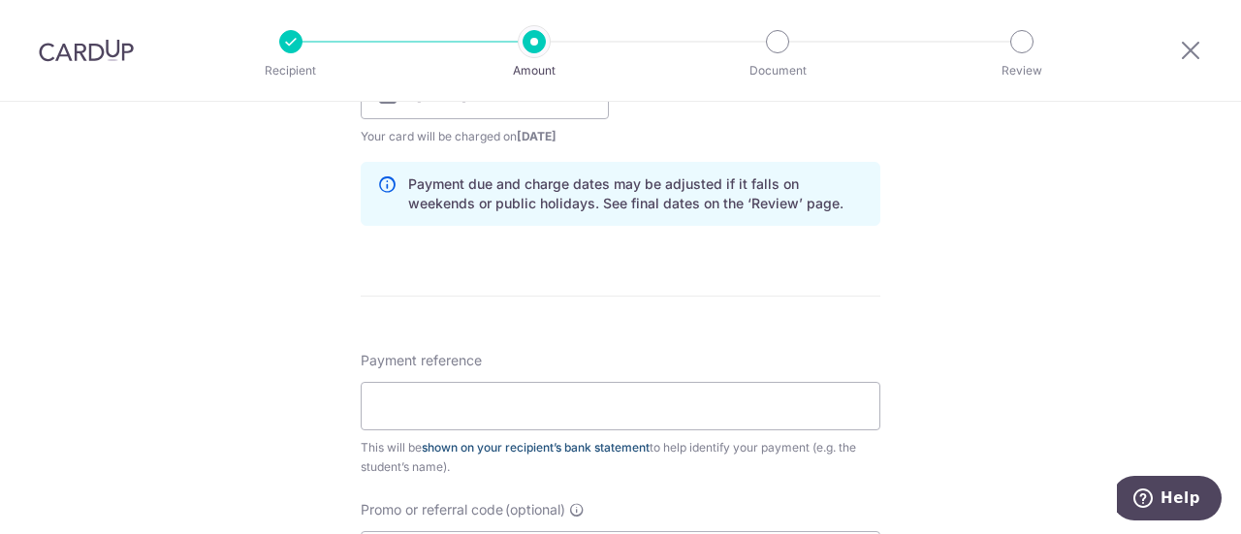
scroll to position [969, 0]
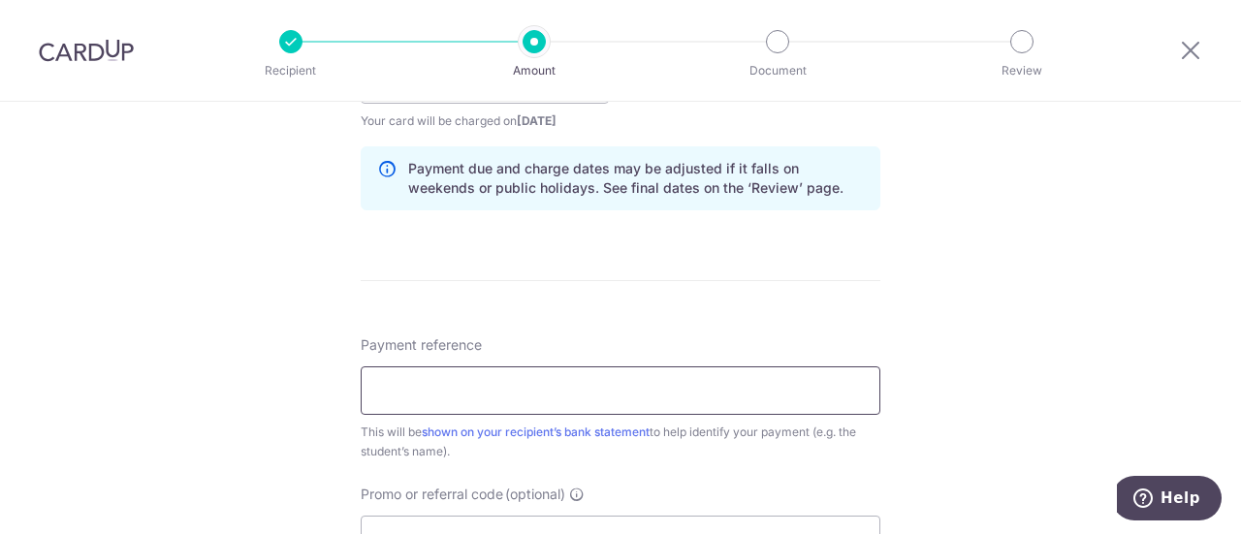
click at [590, 397] on input "Payment reference" at bounding box center [621, 390] width 520 height 48
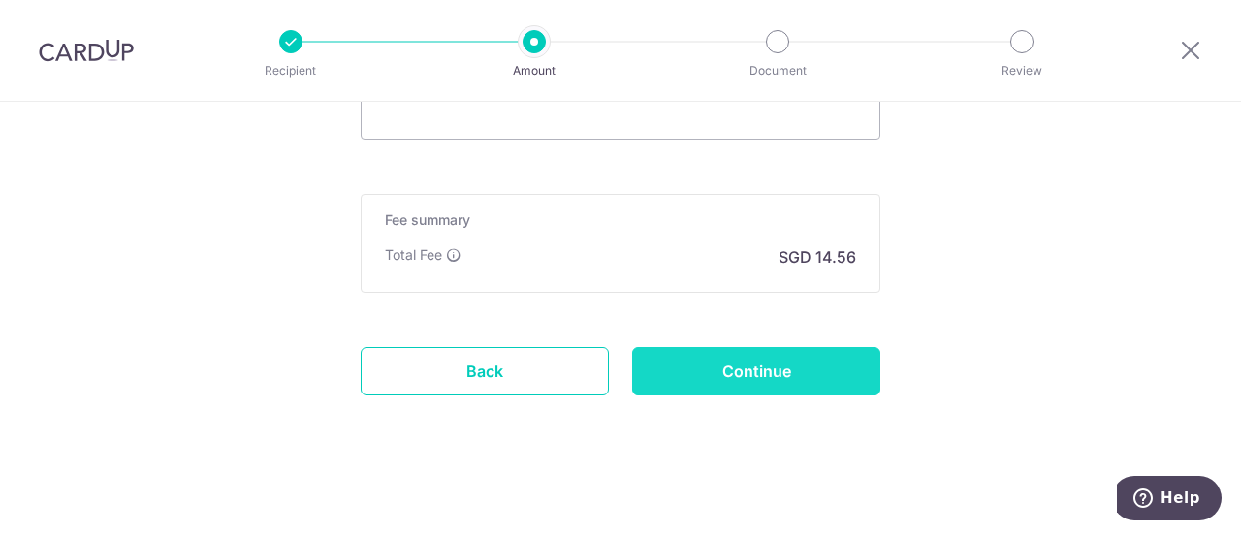
scroll to position [1396, 0]
type input "Megia Tan Xuan Han S2 Math & Scienc"
click at [751, 373] on input "Continue" at bounding box center [756, 369] width 248 height 48
type input "Create Schedule"
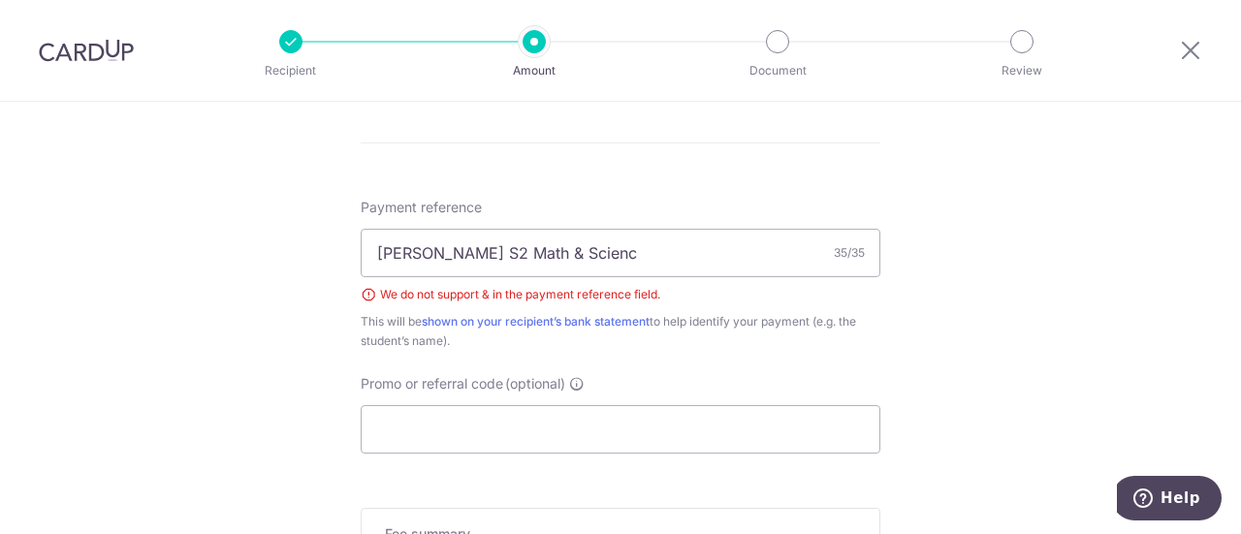
scroll to position [997, 0]
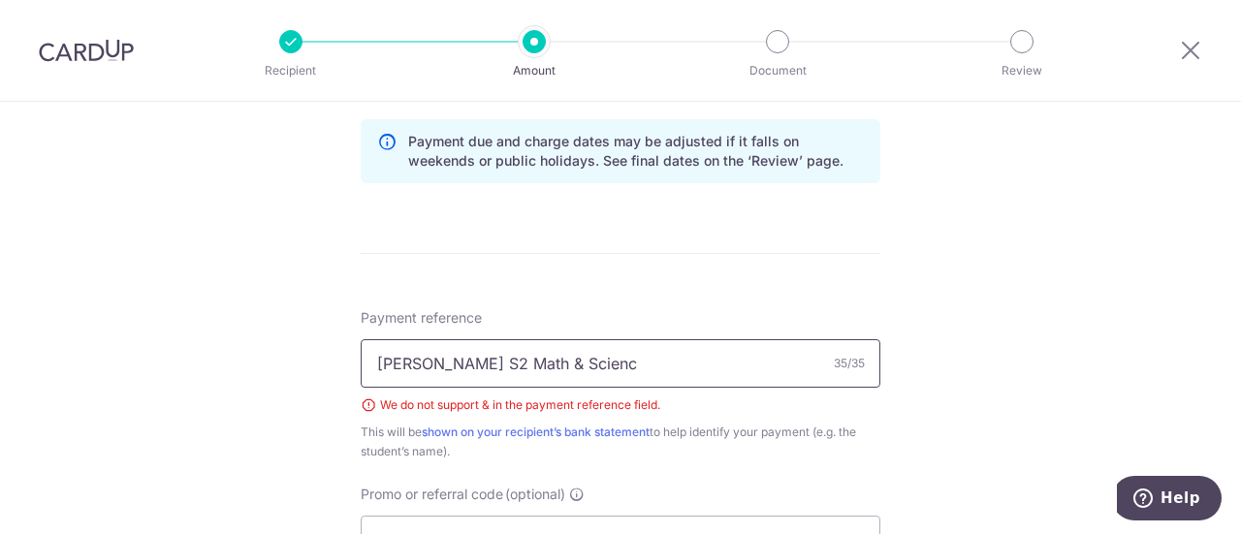
click at [601, 363] on input "Megia Tan Xuan Han S2 Math & Scienc" at bounding box center [621, 363] width 520 height 48
click at [684, 371] on input "Megia Tan Xuan Han S2 Math & Scienc" at bounding box center [621, 363] width 520 height 48
type input "Megia Tan Xuan Han S2 Math"
click at [836, 334] on div "Payment reference Megia Tan Xuan Han S2 Math 27/35 We do not support & in the p…" at bounding box center [621, 384] width 520 height 153
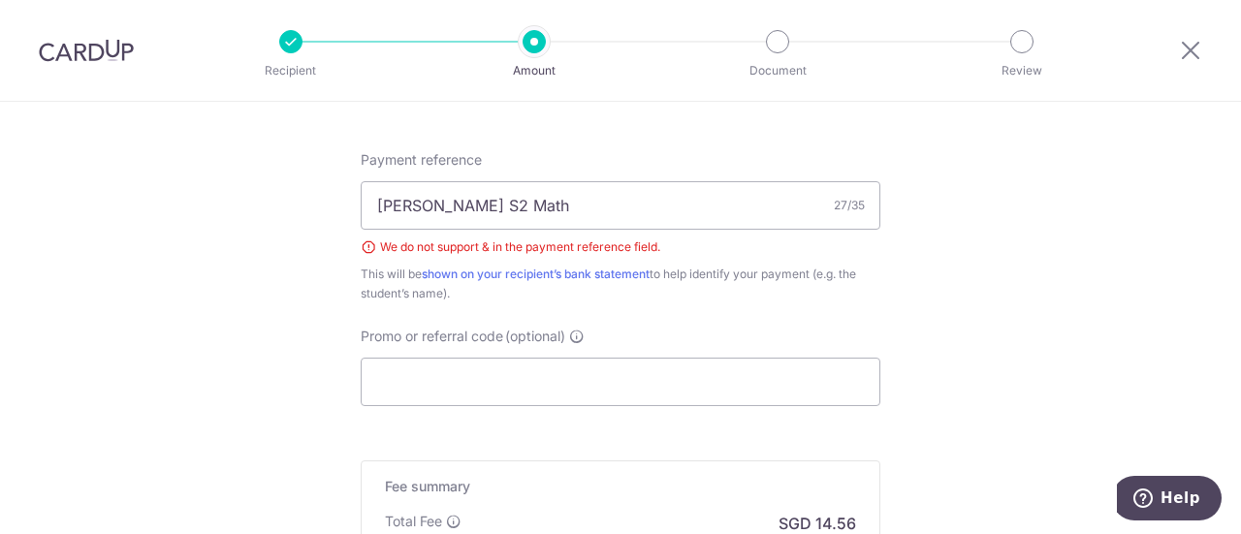
scroll to position [1384, 0]
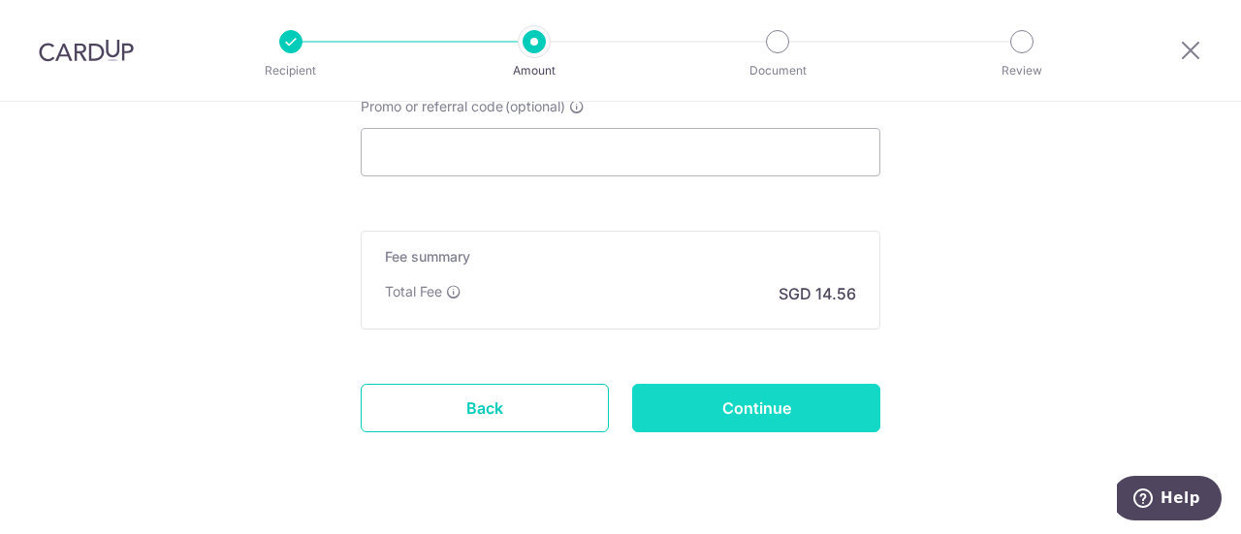
click at [816, 406] on input "Continue" at bounding box center [756, 408] width 248 height 48
type input "Create Schedule"
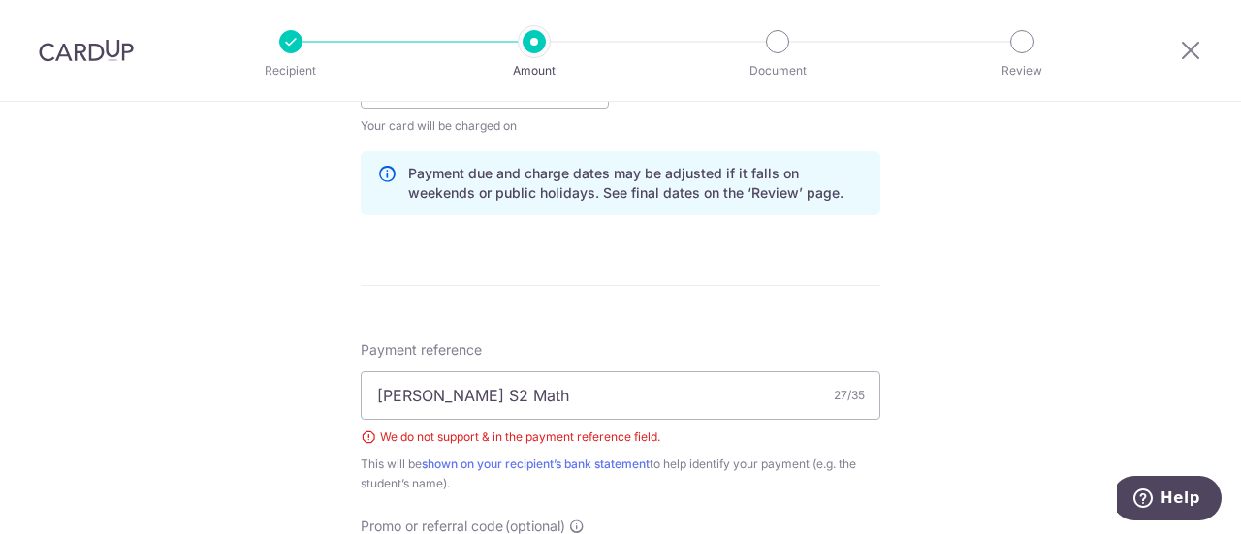
scroll to position [900, 0]
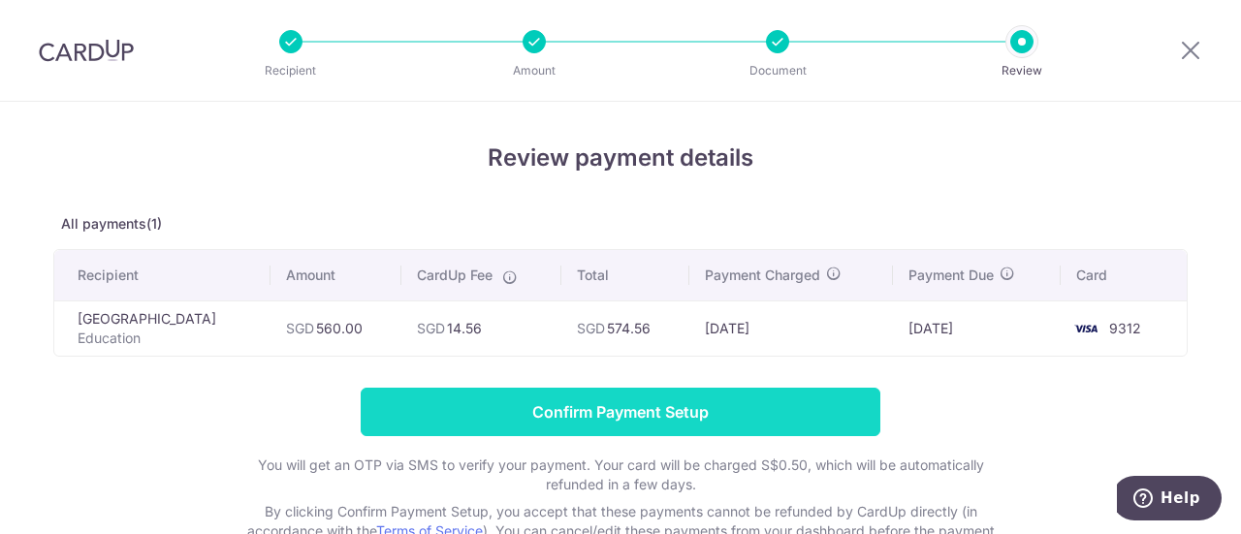
click at [826, 402] on input "Confirm Payment Setup" at bounding box center [621, 412] width 520 height 48
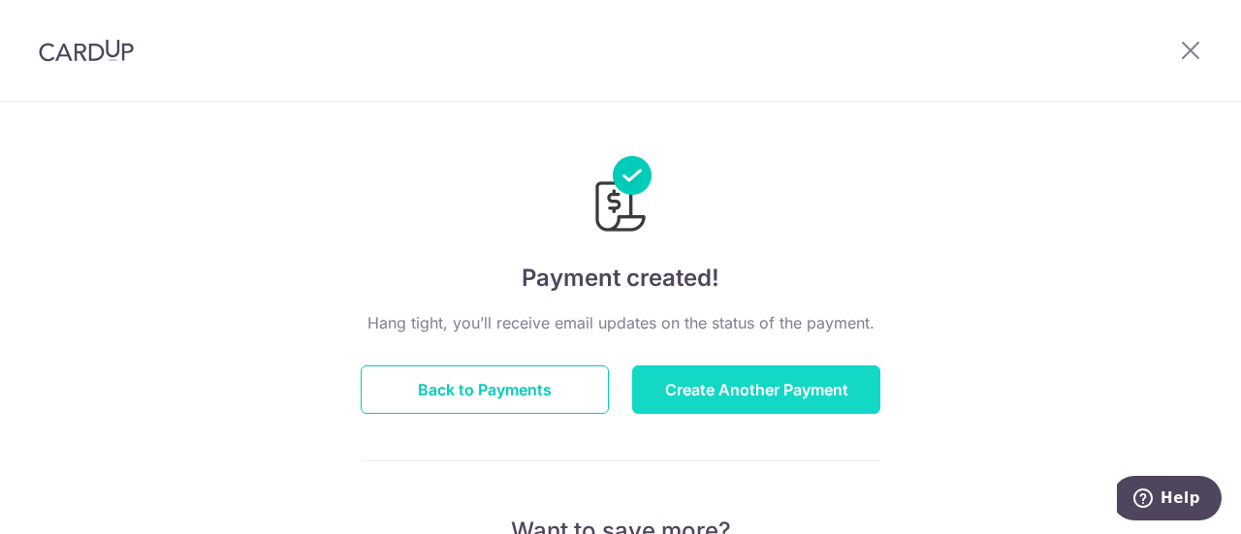
click at [711, 381] on button "Create Another Payment" at bounding box center [756, 389] width 248 height 48
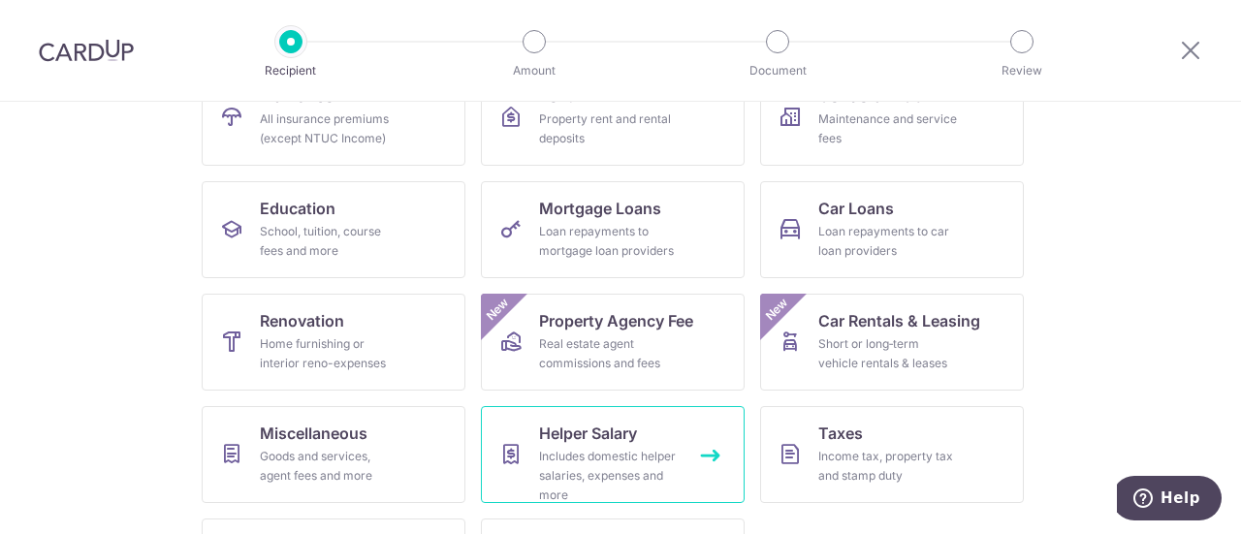
scroll to position [332, 0]
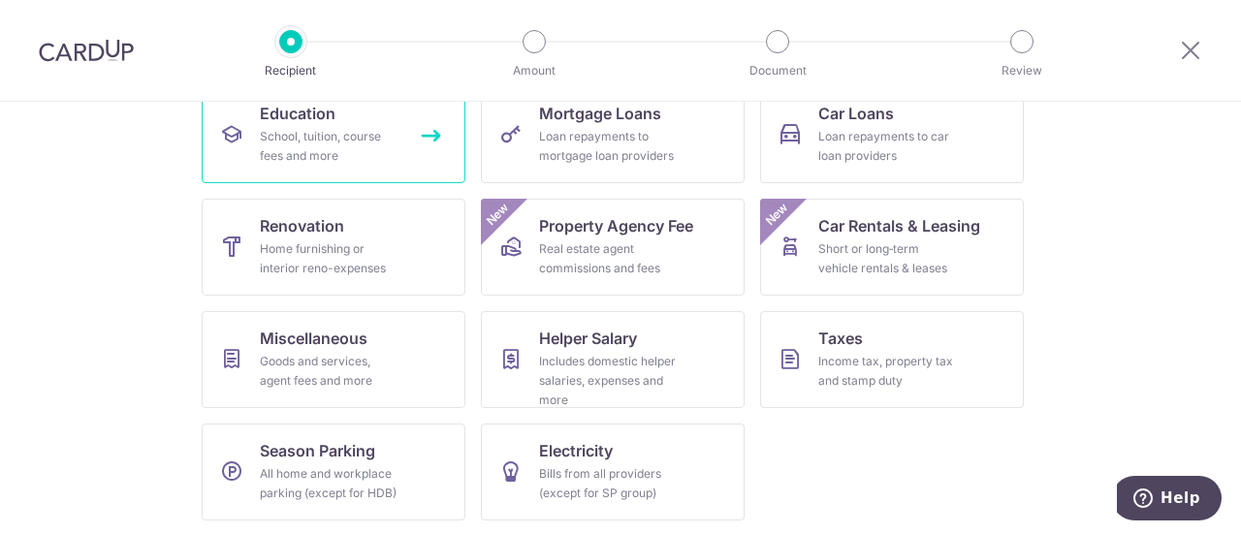
click at [329, 143] on div "School, tuition, course fees and more" at bounding box center [330, 146] width 140 height 39
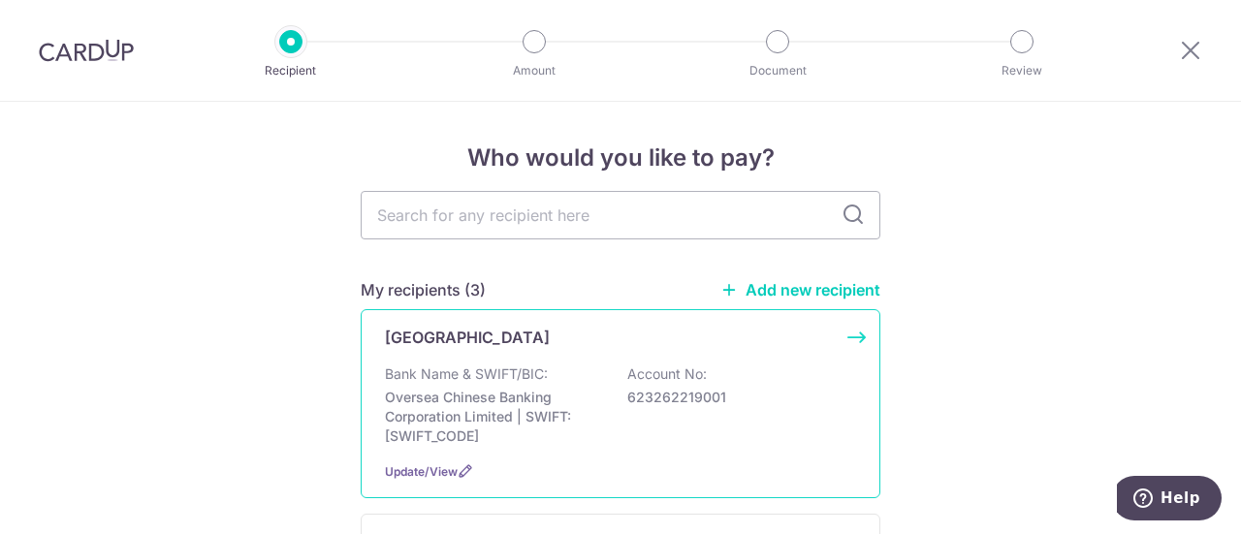
click at [486, 395] on p "Oversea Chinese Banking Corporation Limited | SWIFT: OCBCSGSGXXX" at bounding box center [493, 417] width 217 height 58
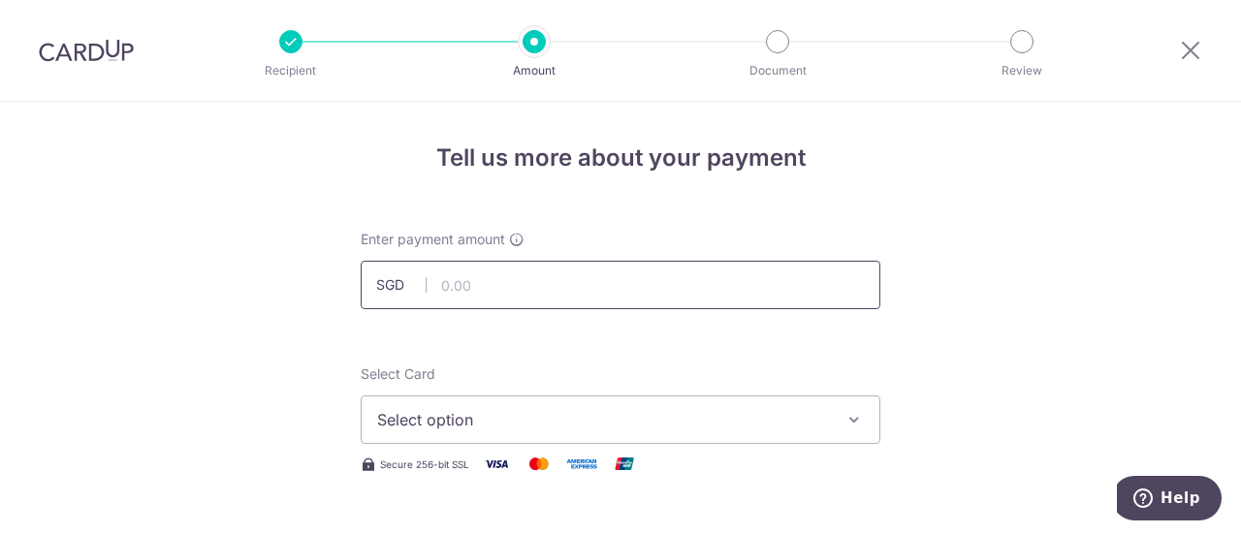
click at [482, 286] on input "text" at bounding box center [621, 285] width 520 height 48
type input "400.00"
click at [499, 418] on span "Select option" at bounding box center [603, 419] width 452 height 23
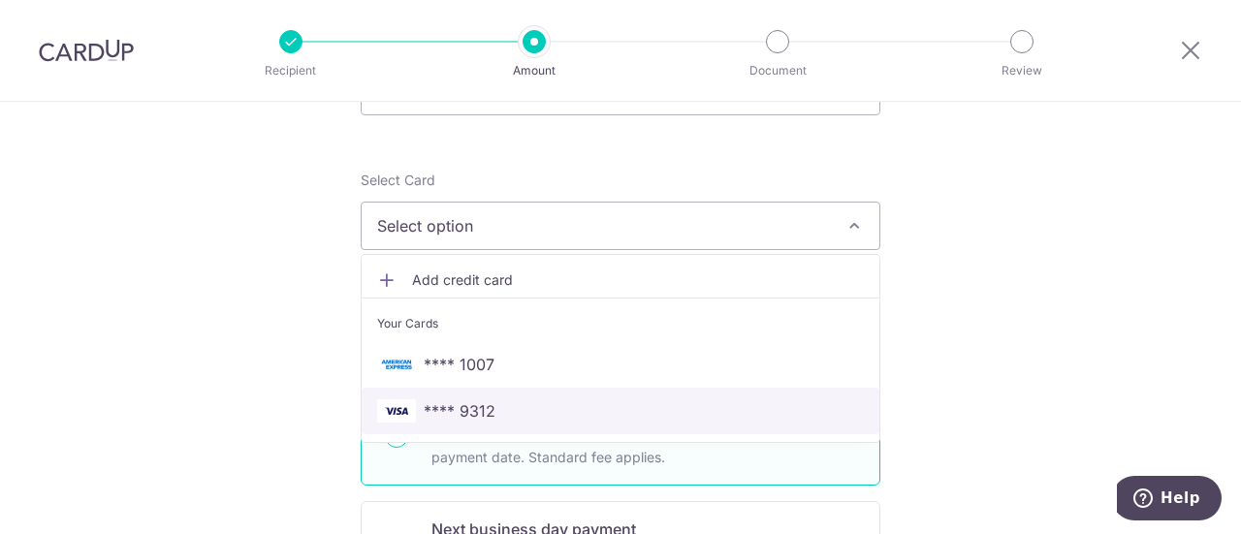
click at [466, 414] on span "**** 9312" at bounding box center [460, 410] width 72 height 23
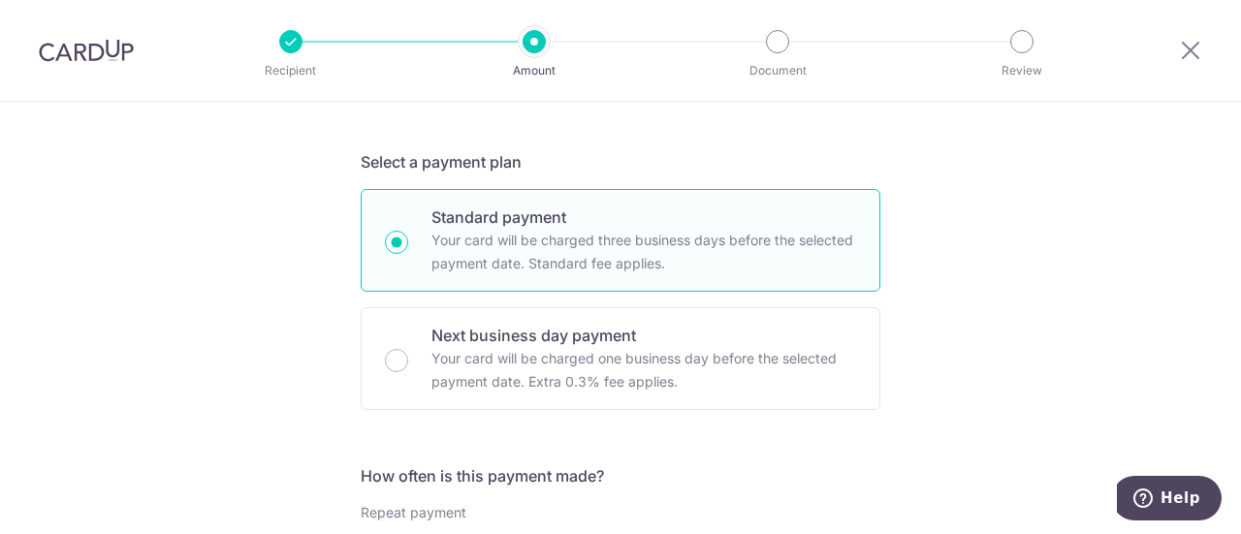
scroll to position [679, 0]
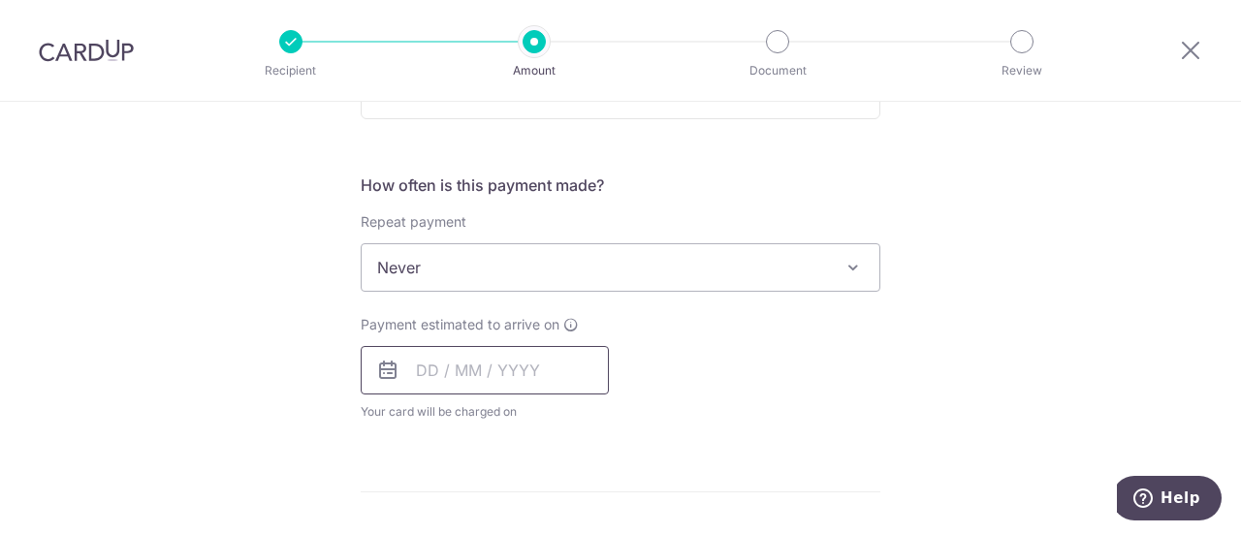
click at [471, 370] on input "text" at bounding box center [485, 370] width 248 height 48
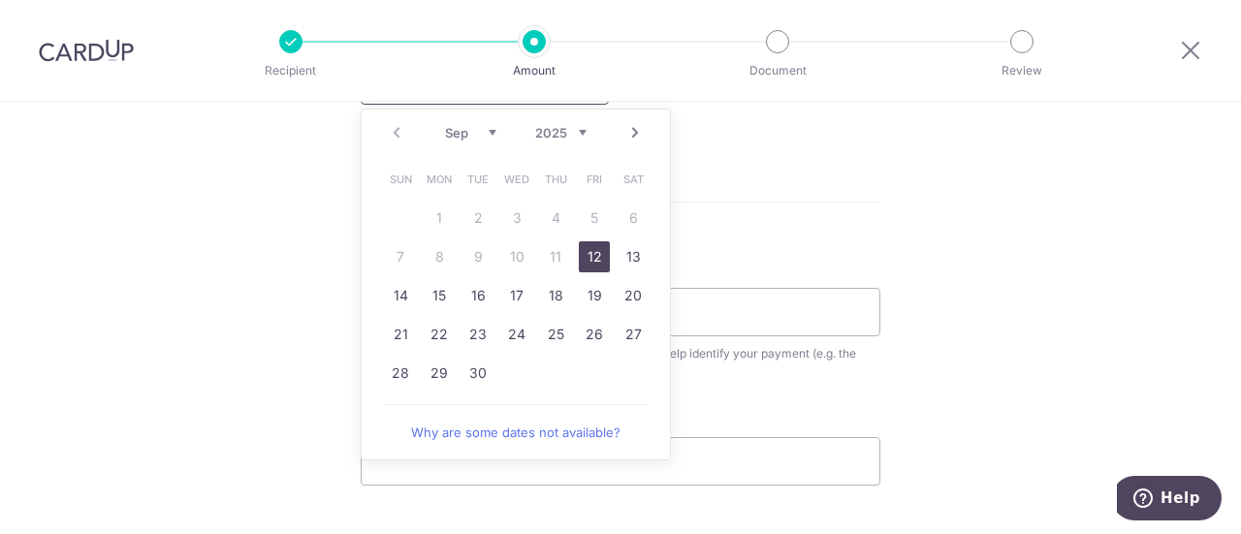
scroll to position [969, 0]
click at [595, 257] on link "12" at bounding box center [594, 255] width 31 height 31
type input "[DATE]"
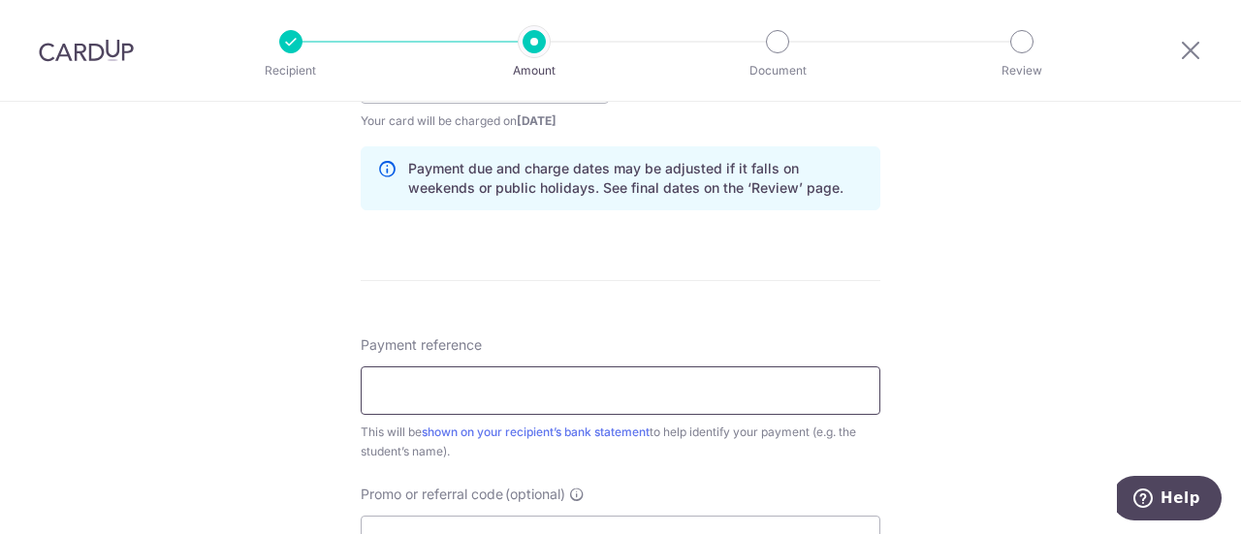
click at [524, 411] on input "Payment reference" at bounding box center [621, 390] width 520 height 48
type input "[PERSON_NAME] [PERSON_NAME]"
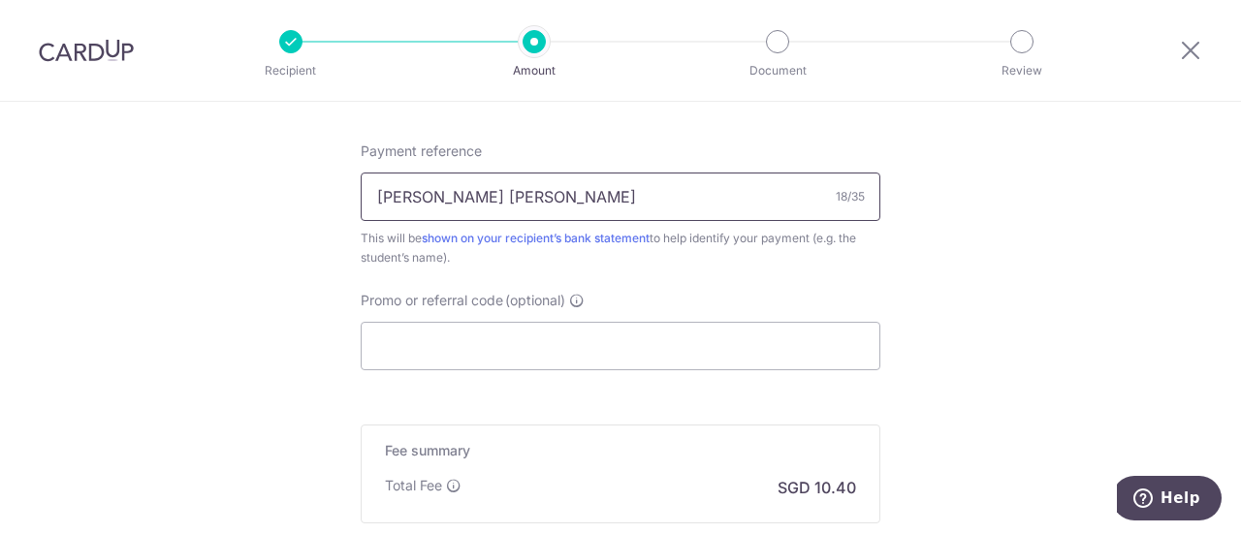
scroll to position [1357, 0]
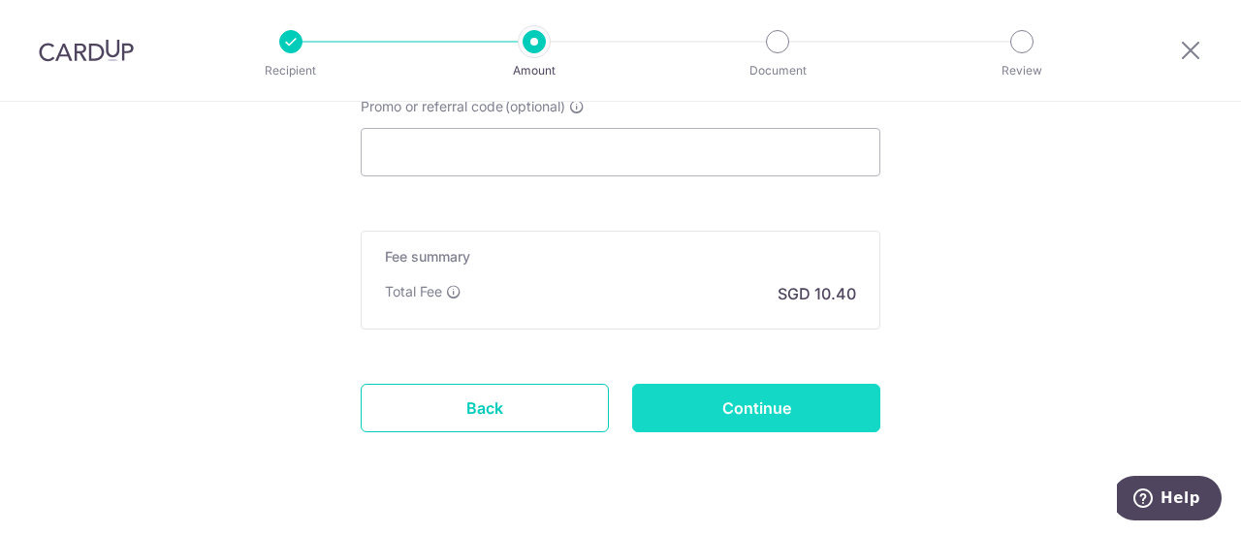
click at [738, 410] on input "Continue" at bounding box center [756, 408] width 248 height 48
type input "Create Schedule"
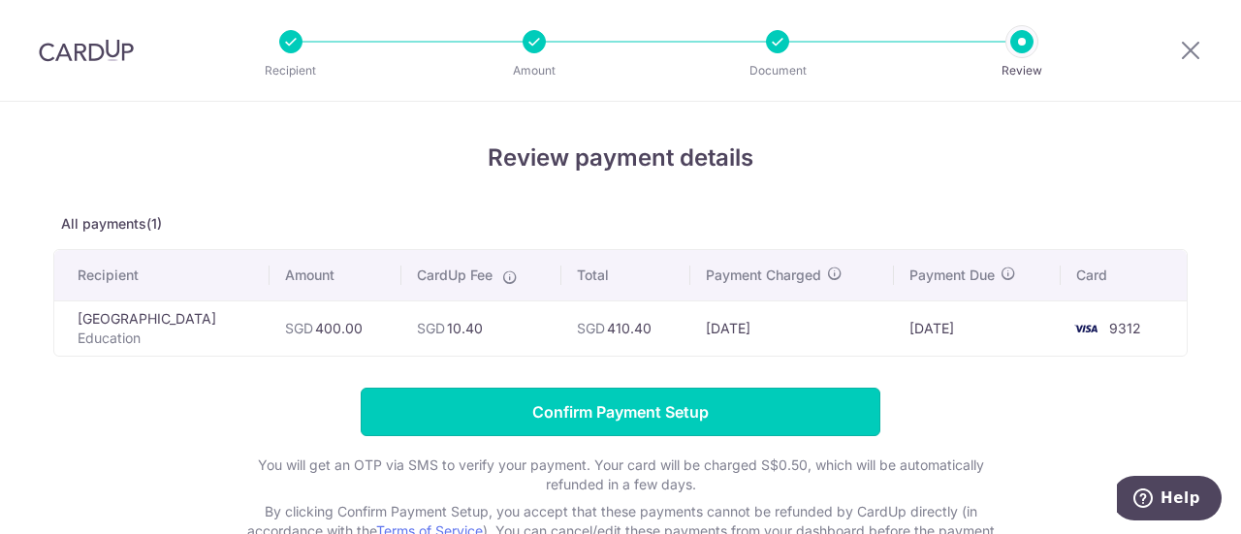
click at [738, 409] on input "Confirm Payment Setup" at bounding box center [621, 412] width 520 height 48
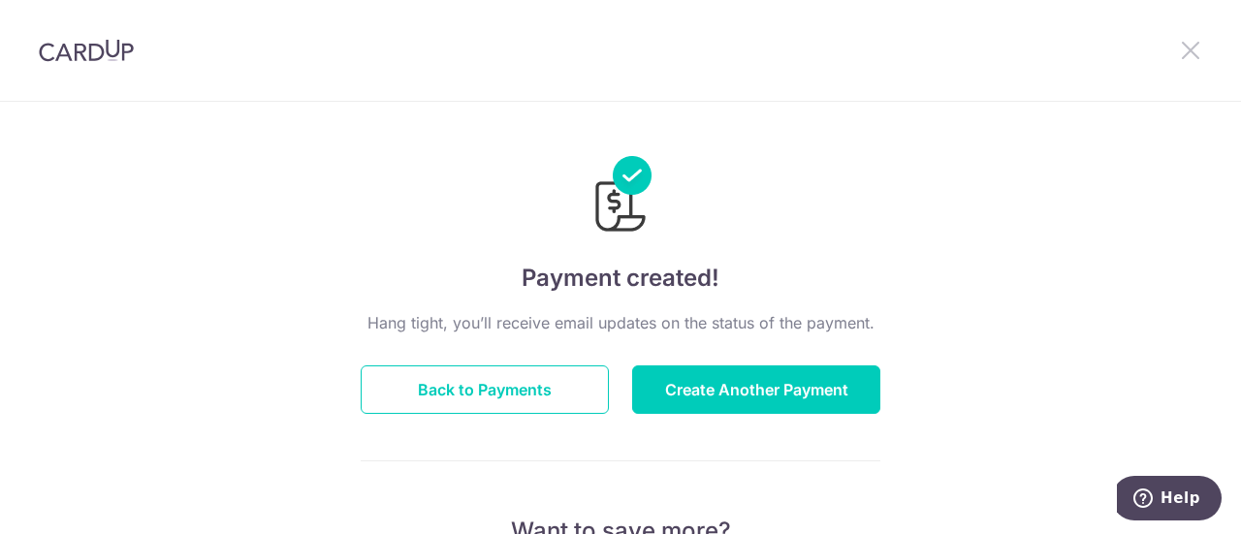
click at [1203, 47] on div at bounding box center [1190, 50] width 101 height 101
click at [1186, 54] on icon at bounding box center [1190, 50] width 23 height 24
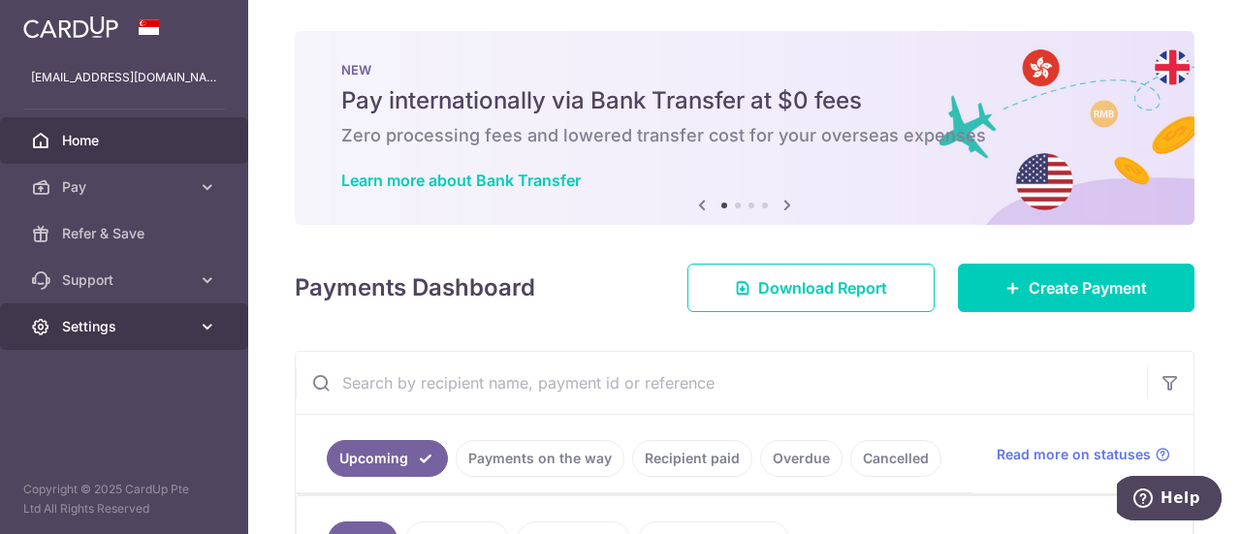
click at [204, 323] on icon at bounding box center [207, 326] width 19 height 19
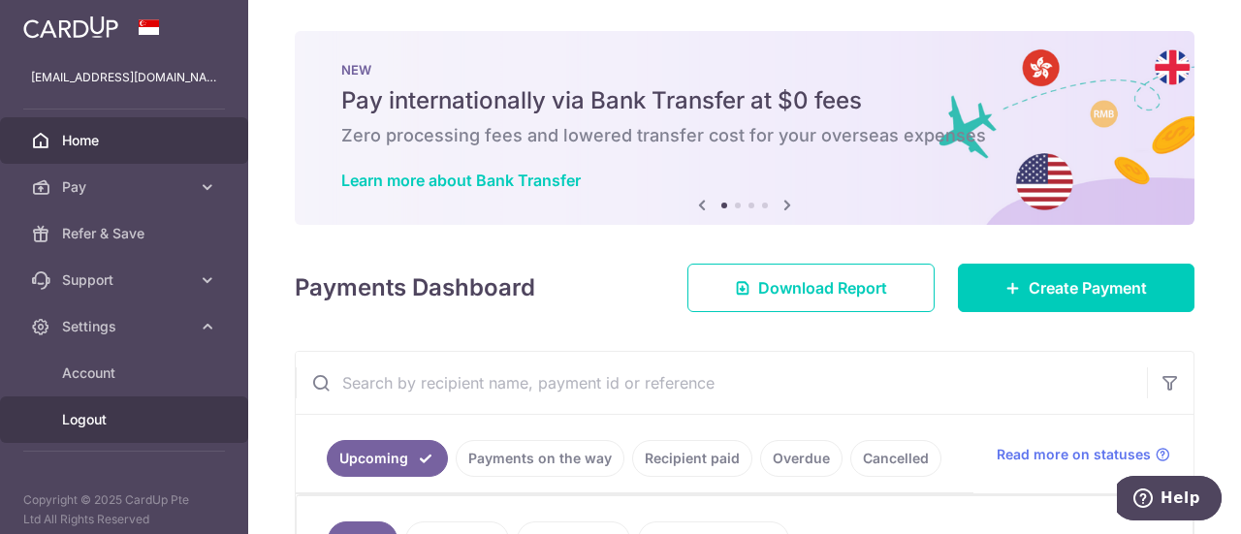
drag, startPoint x: 82, startPoint y: 418, endPoint x: 103, endPoint y: 428, distance: 22.5
click at [83, 416] on span "Logout" at bounding box center [126, 419] width 128 height 19
